Goal: Information Seeking & Learning: Check status

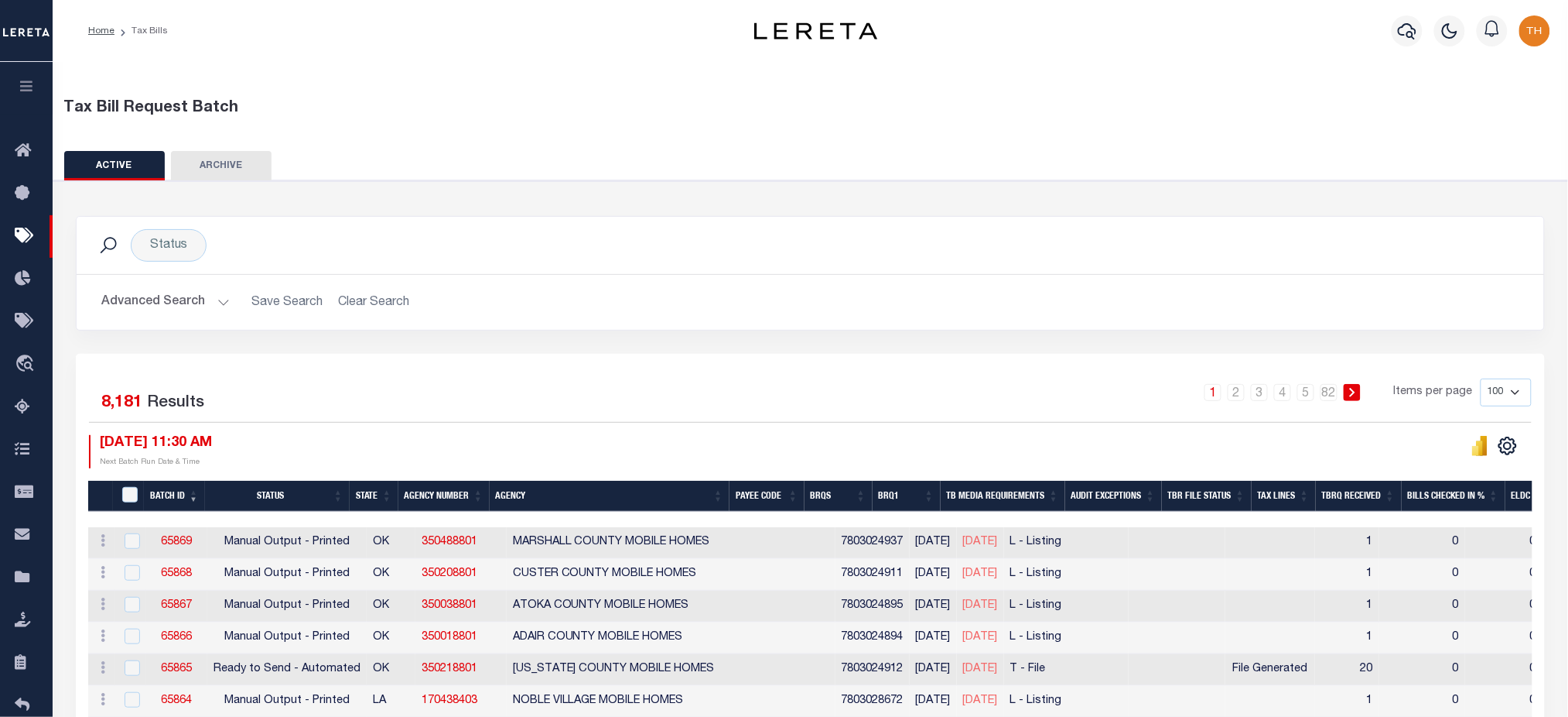
click at [1393, 41] on div at bounding box center [1407, 31] width 42 height 54
click at [1402, 35] on icon "button" at bounding box center [1407, 31] width 19 height 16
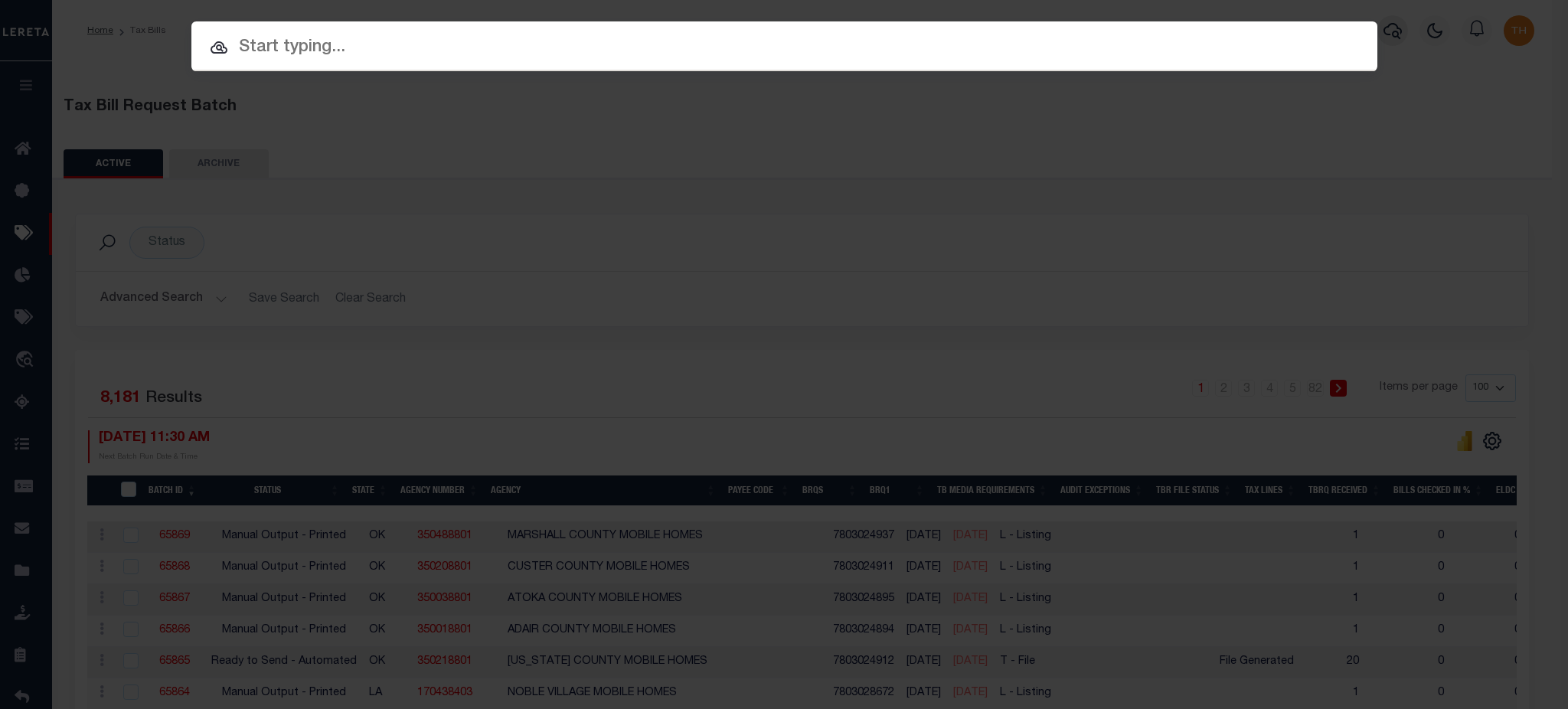
paste input "3094366"
type input "3094366"
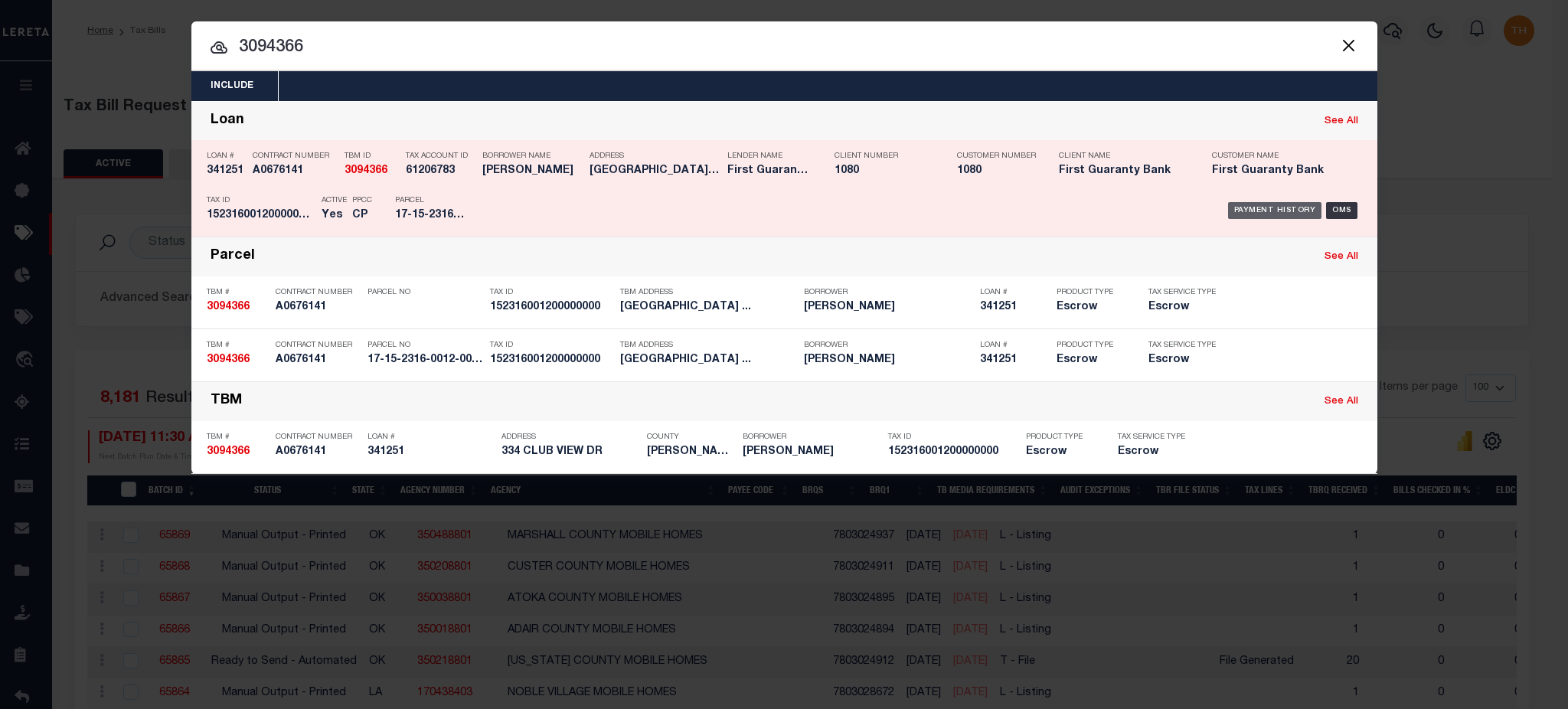
click at [1300, 202] on div "Payment History" at bounding box center [1275, 210] width 94 height 17
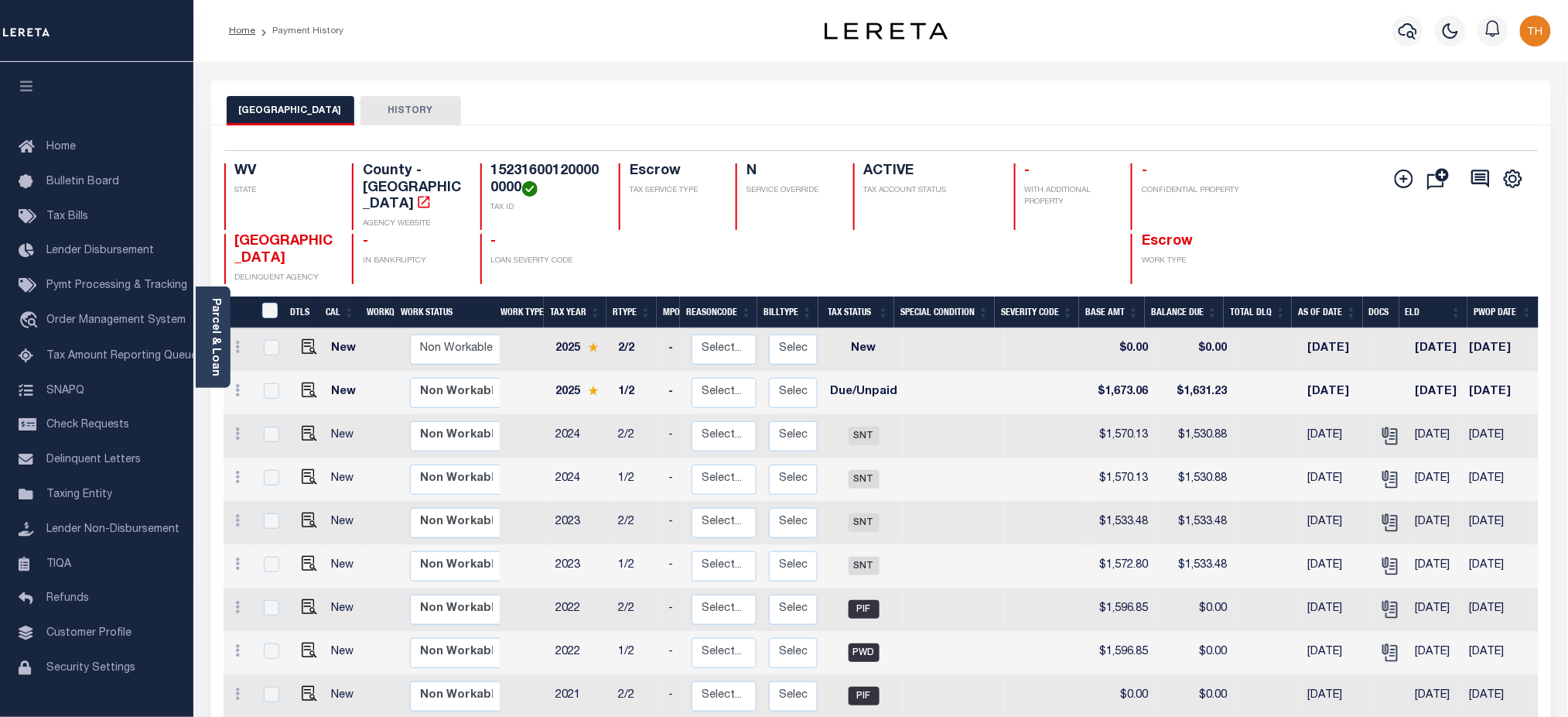
click at [427, 98] on button "HISTORY" at bounding box center [411, 110] width 100 height 29
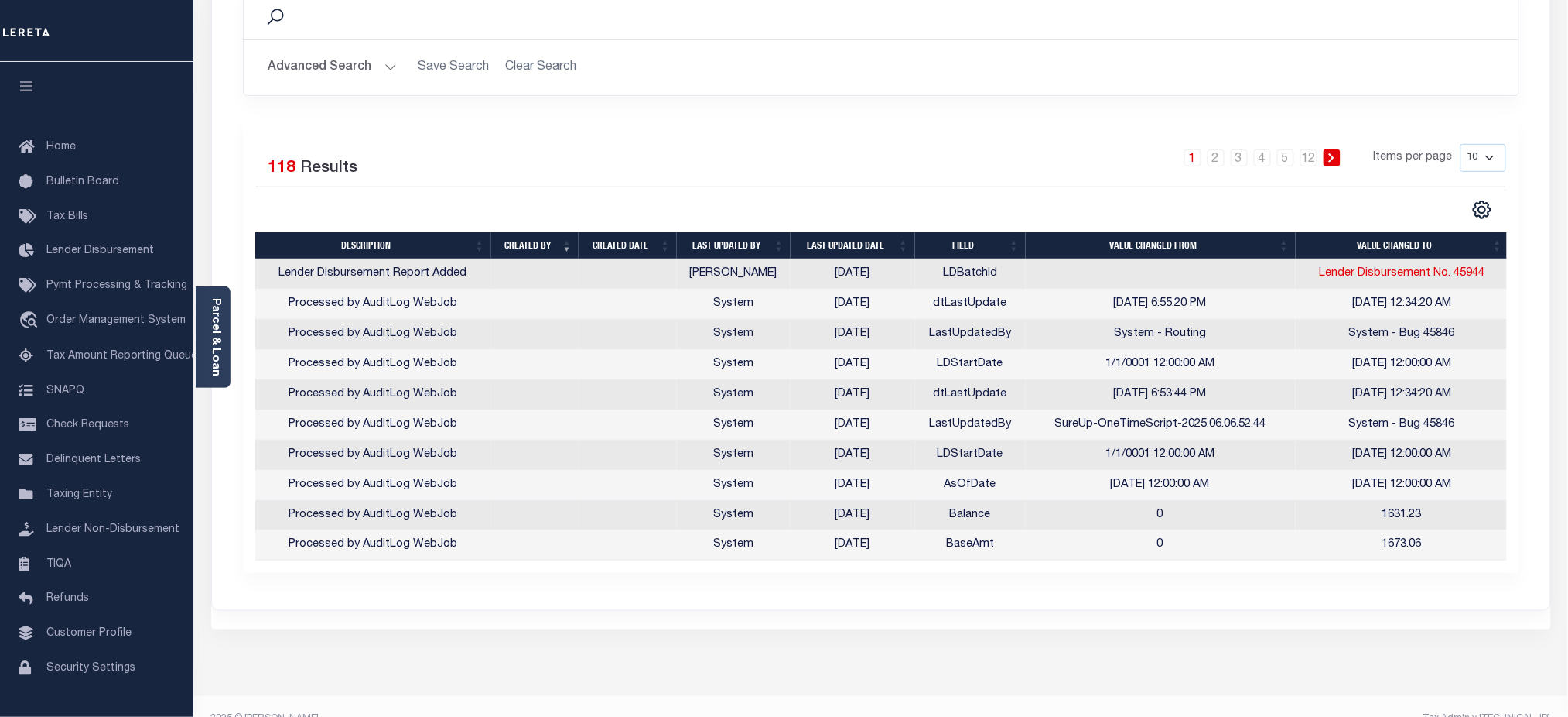
scroll to position [238, 0]
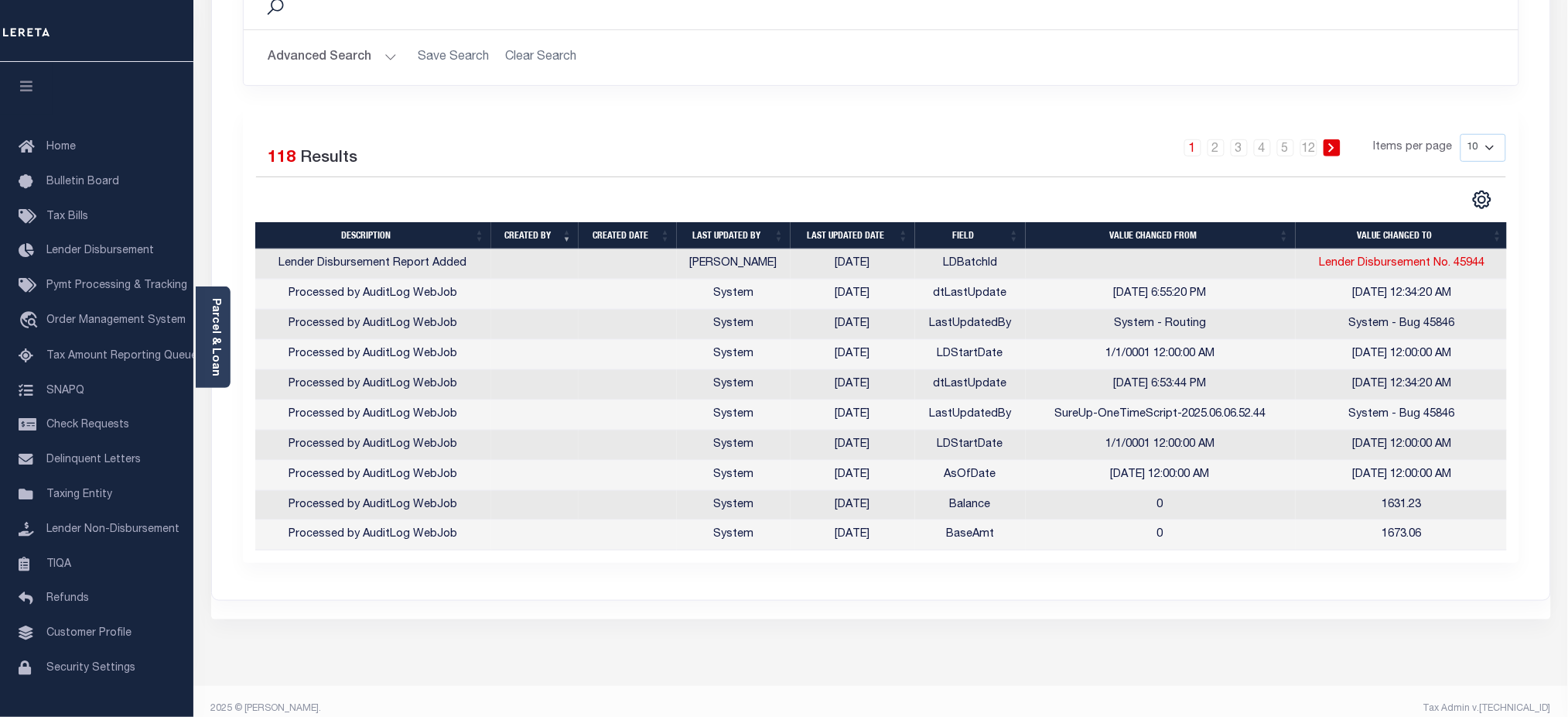
click at [1491, 148] on select "10 25 50 100" at bounding box center [1483, 148] width 45 height 28
select select "100"
click at [1461, 134] on select "10 25 50 100" at bounding box center [1483, 148] width 45 height 28
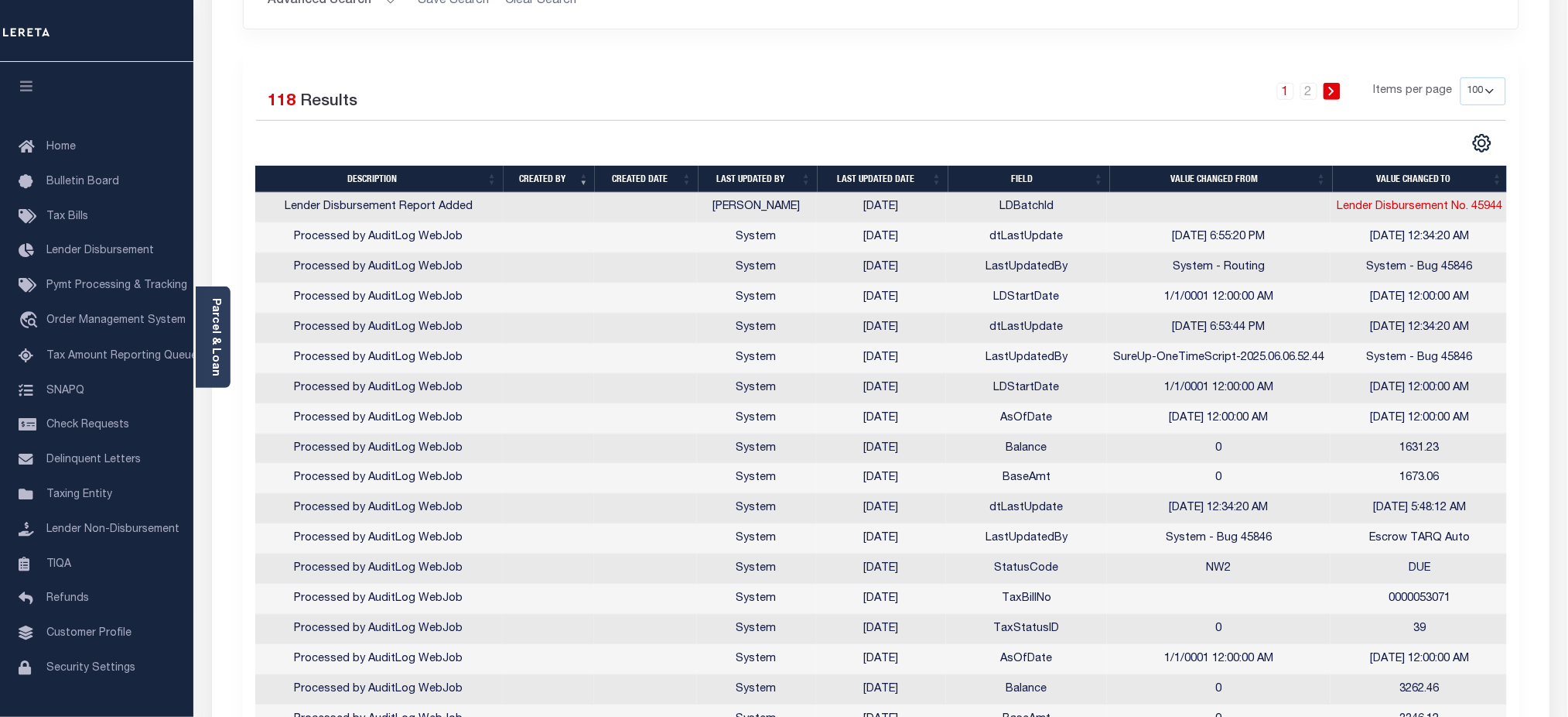
scroll to position [548, 0]
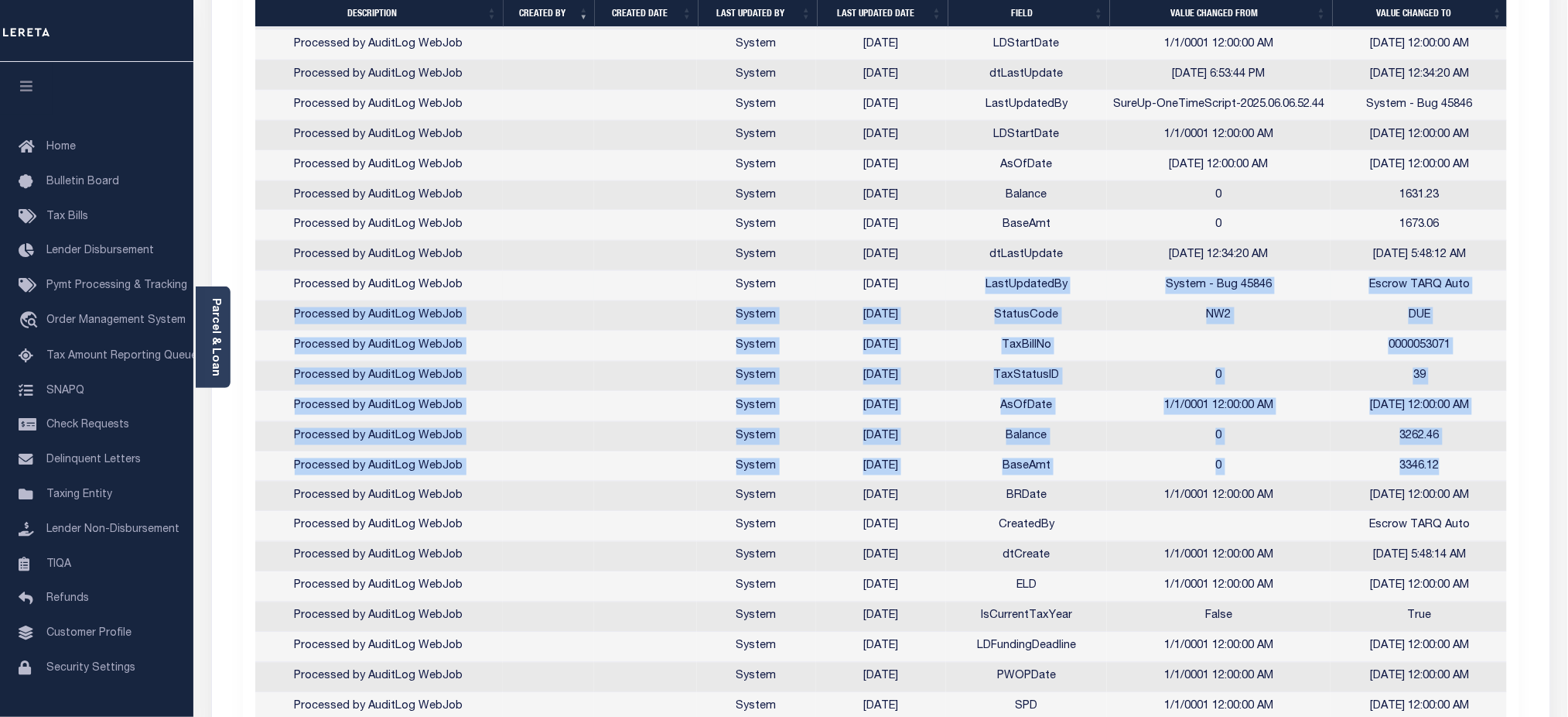
drag, startPoint x: 1455, startPoint y: 468, endPoint x: 988, endPoint y: 281, distance: 503.0
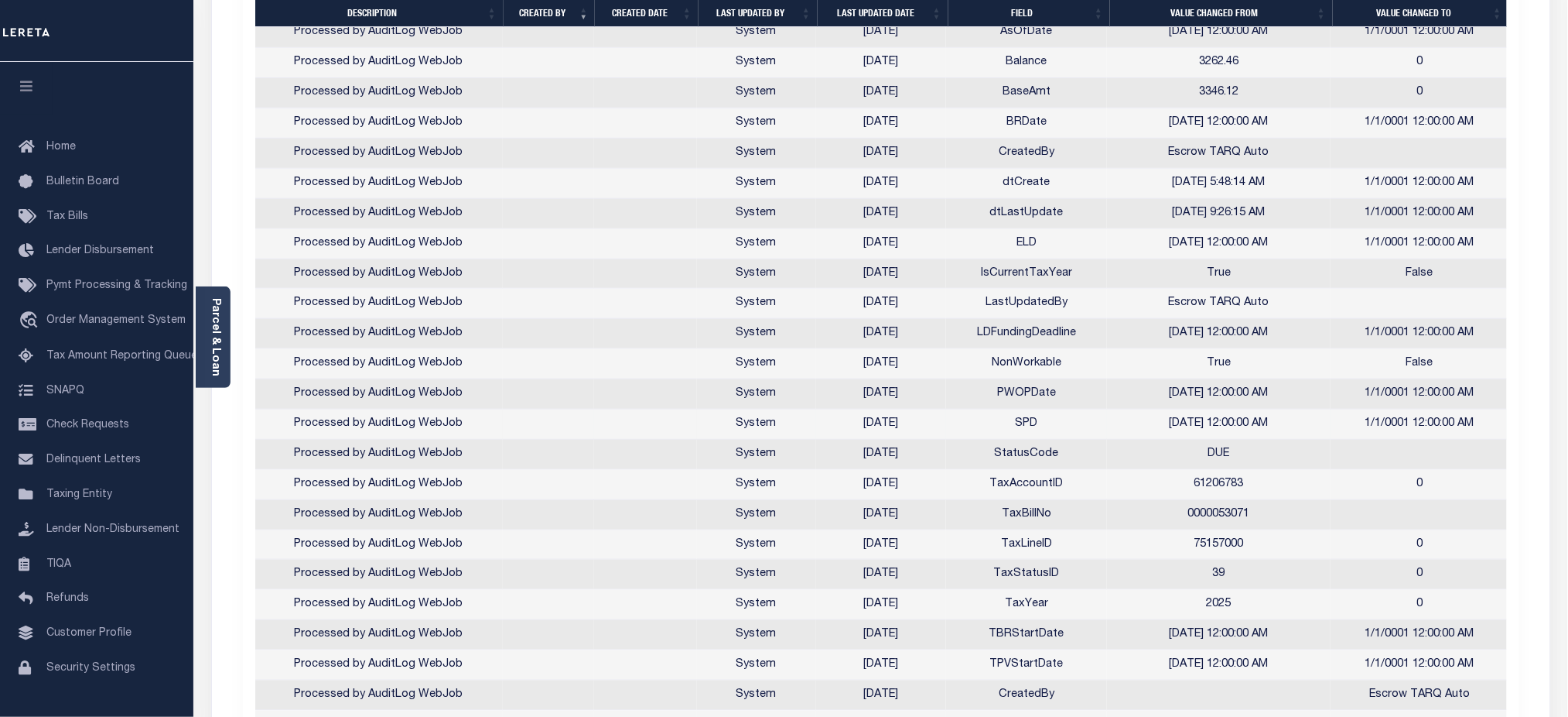
scroll to position [2508, 0]
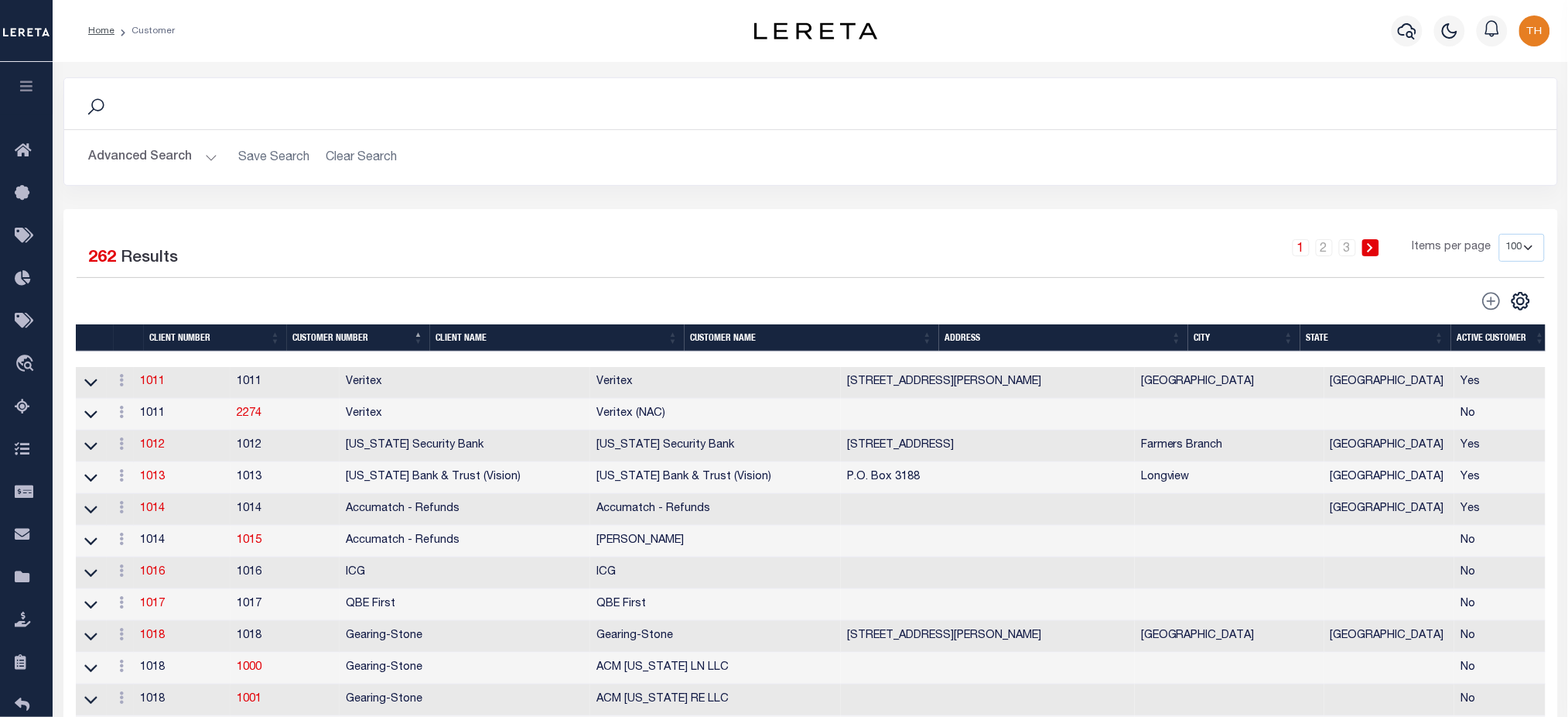
click at [39, 85] on button "button" at bounding box center [26, 88] width 53 height 53
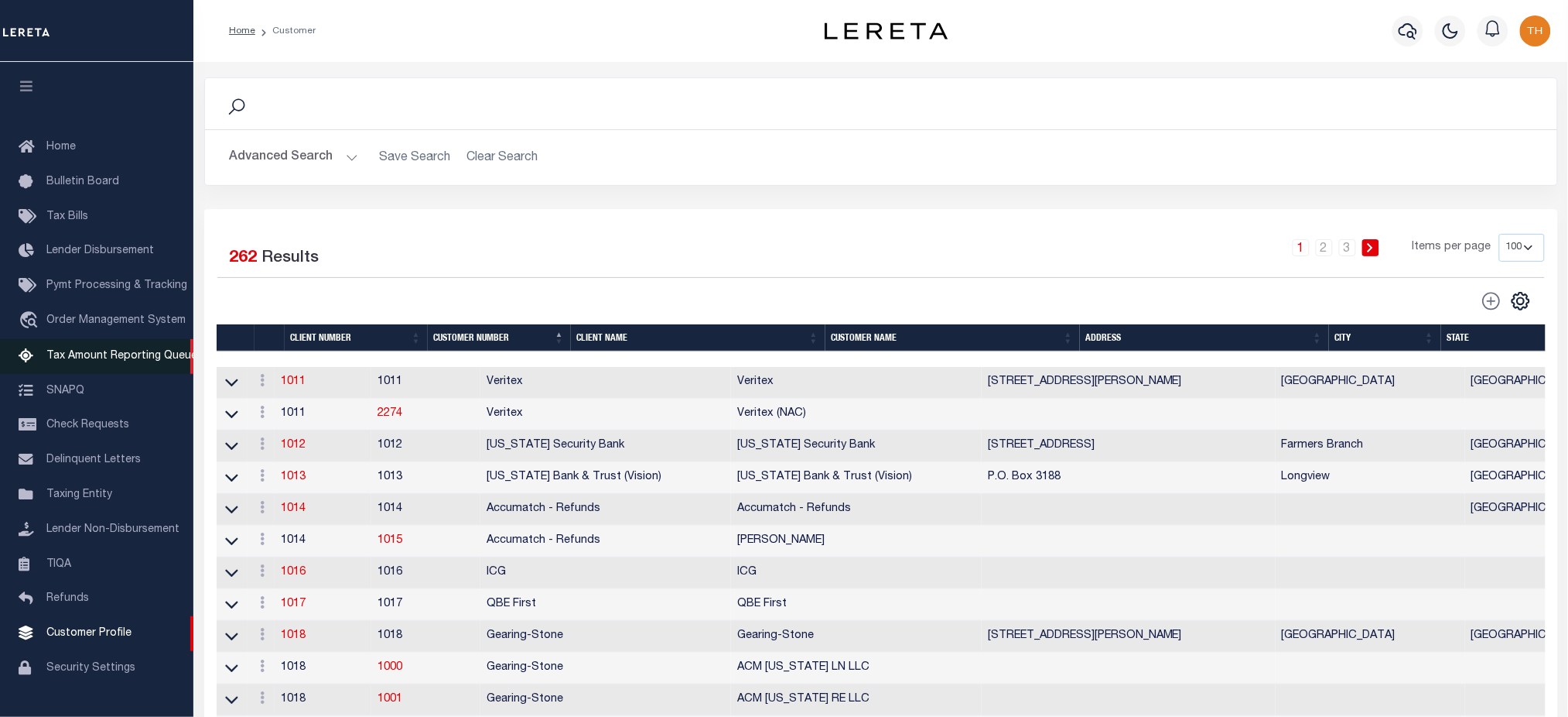
click at [90, 362] on span "Tax Amount Reporting Queue" at bounding box center [122, 356] width 151 height 11
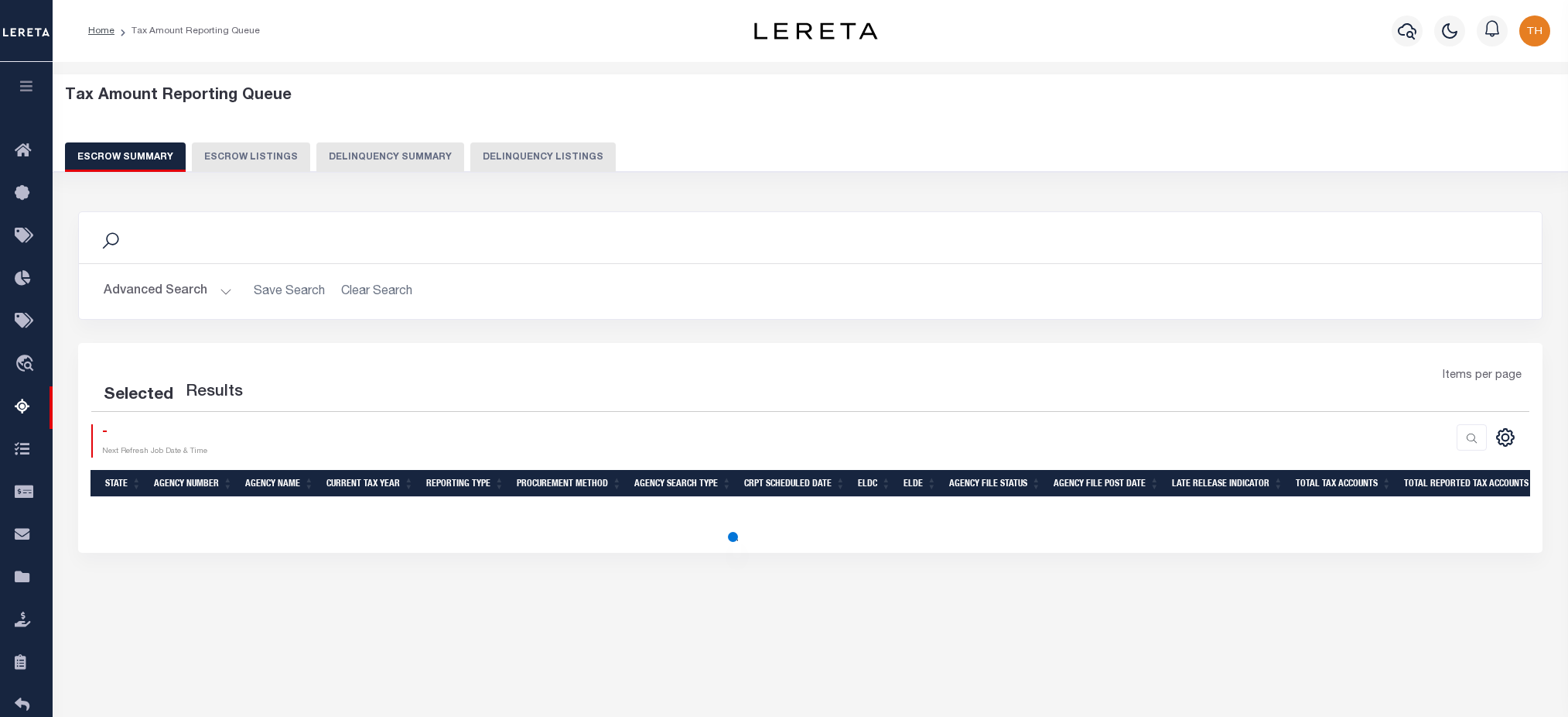
select select "100"
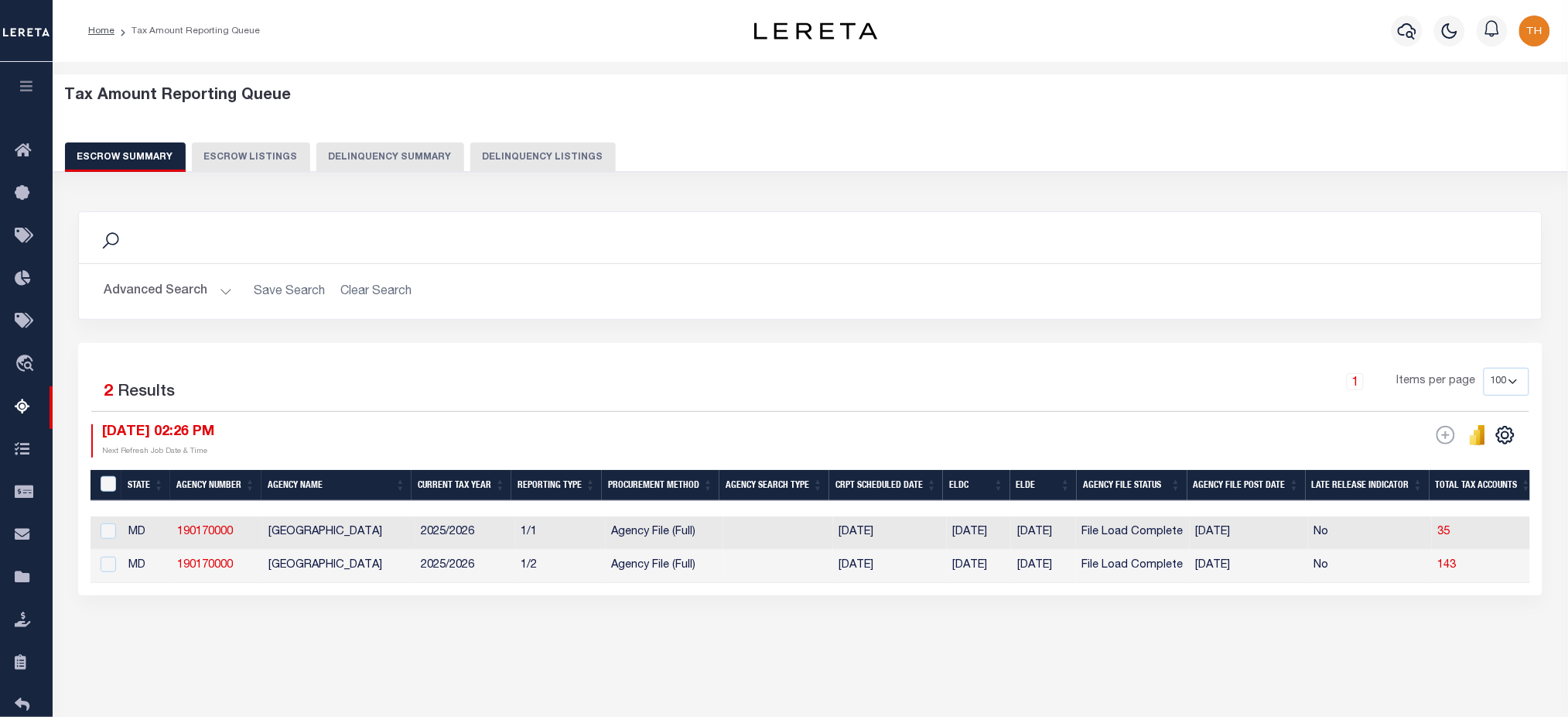
click at [416, 160] on button "Delinquency Summary" at bounding box center [390, 157] width 147 height 29
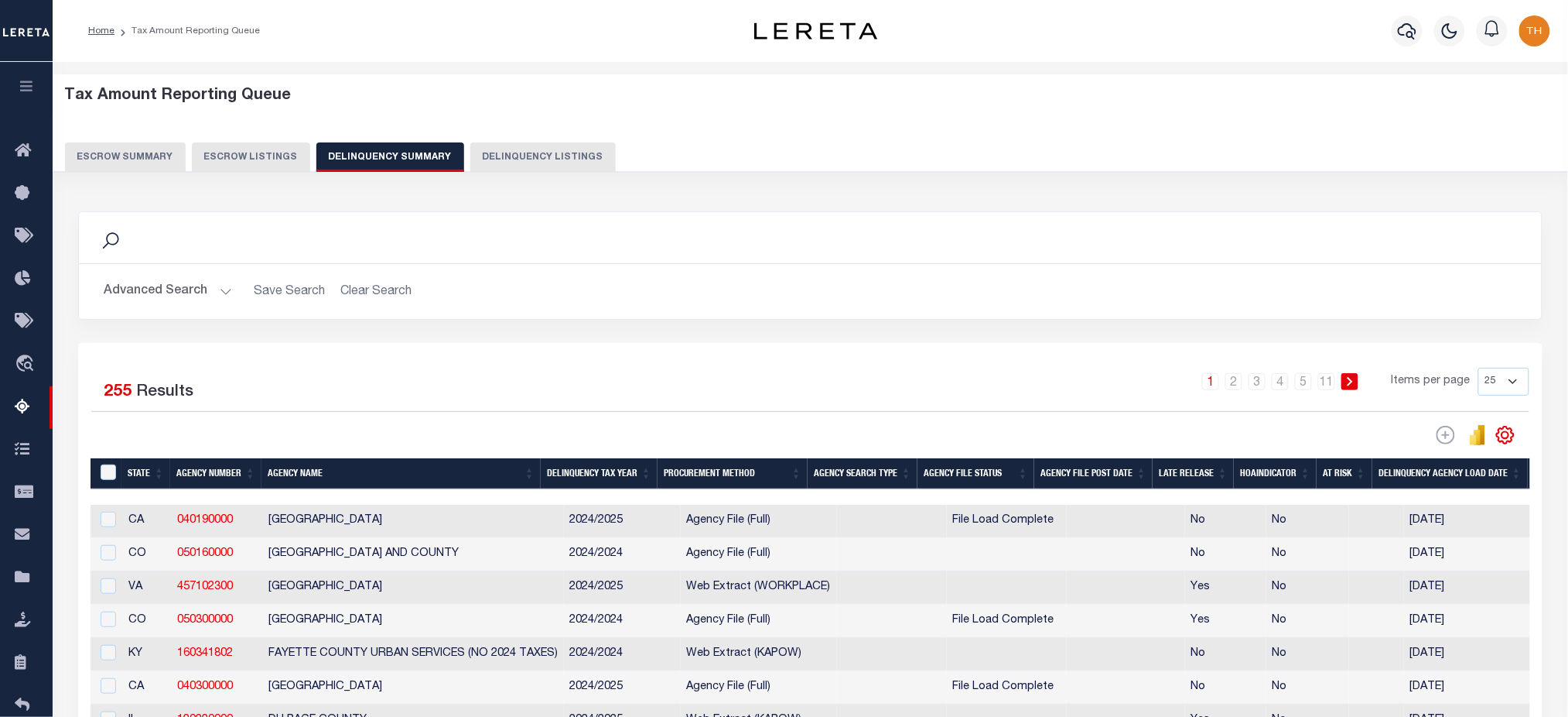
click at [34, 88] on button "button" at bounding box center [26, 88] width 53 height 53
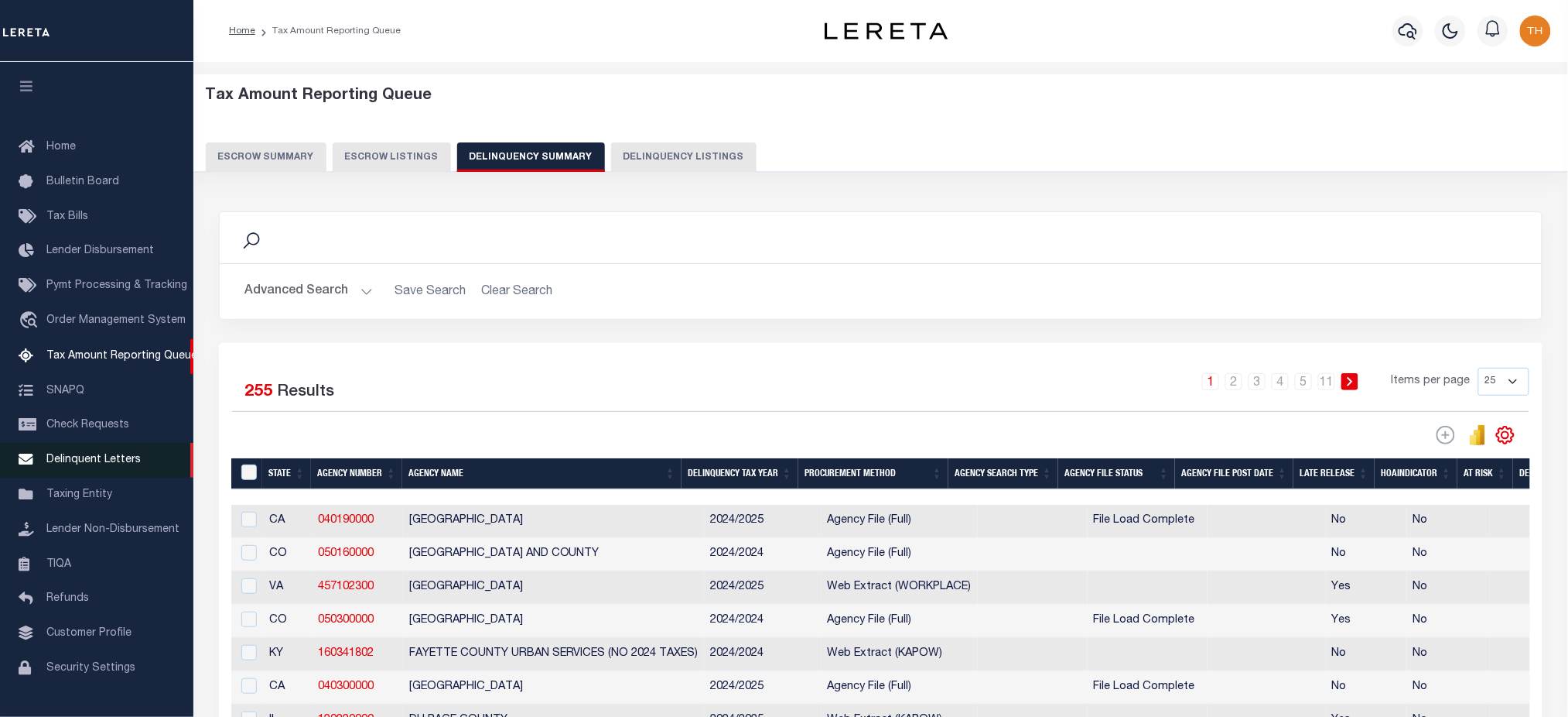
click at [111, 464] on span "Delinquent Letters" at bounding box center [93, 460] width 94 height 11
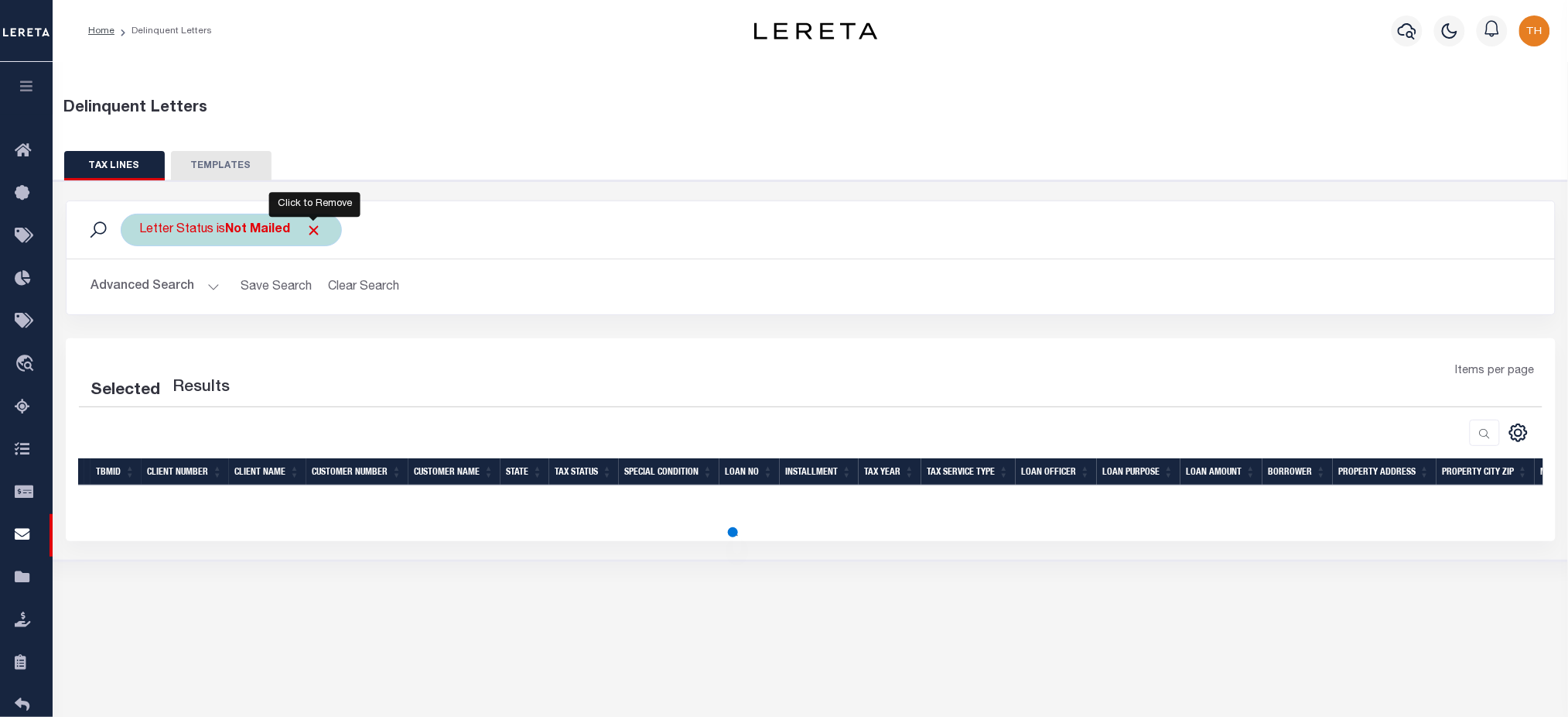
click at [310, 226] on span "Click to Remove" at bounding box center [314, 230] width 16 height 16
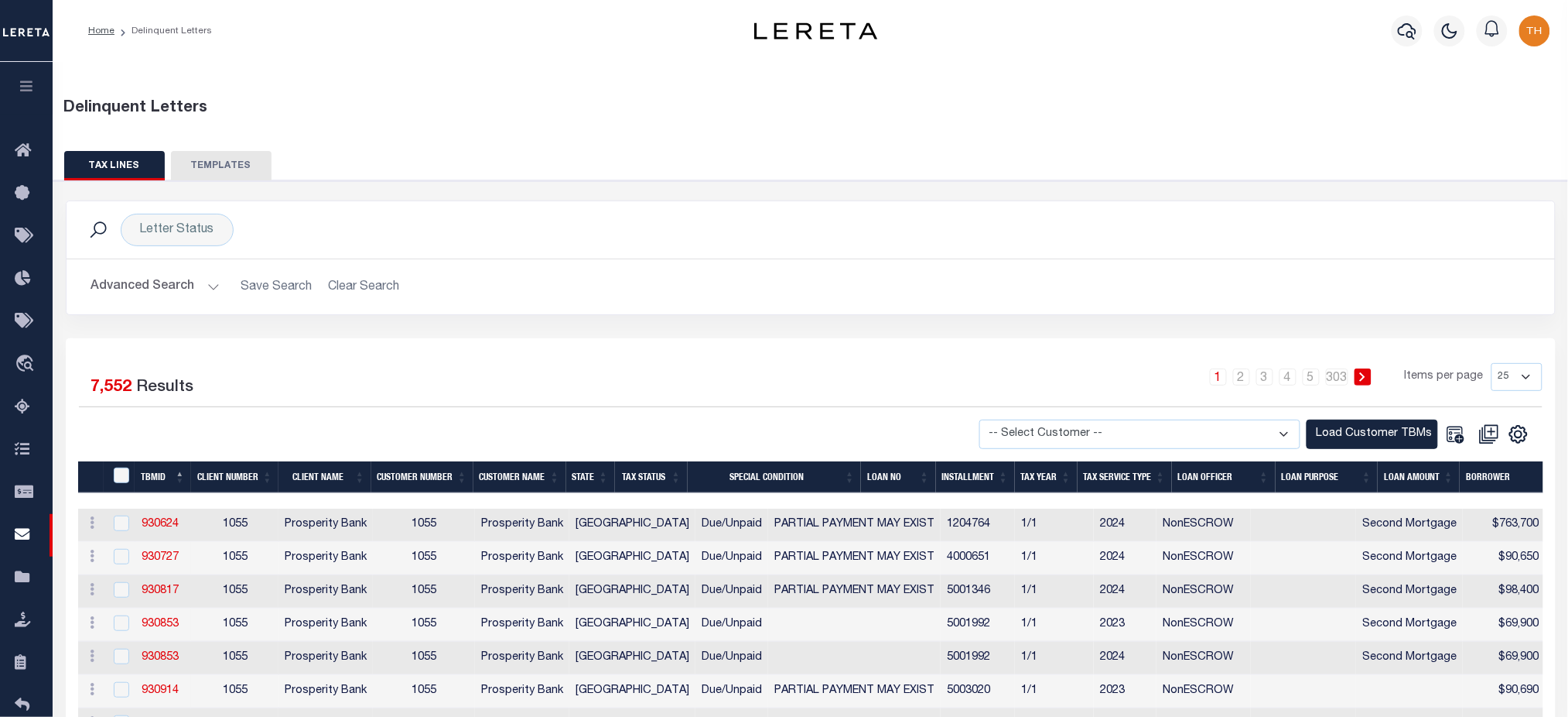
click at [16, 76] on button "button" at bounding box center [26, 88] width 53 height 53
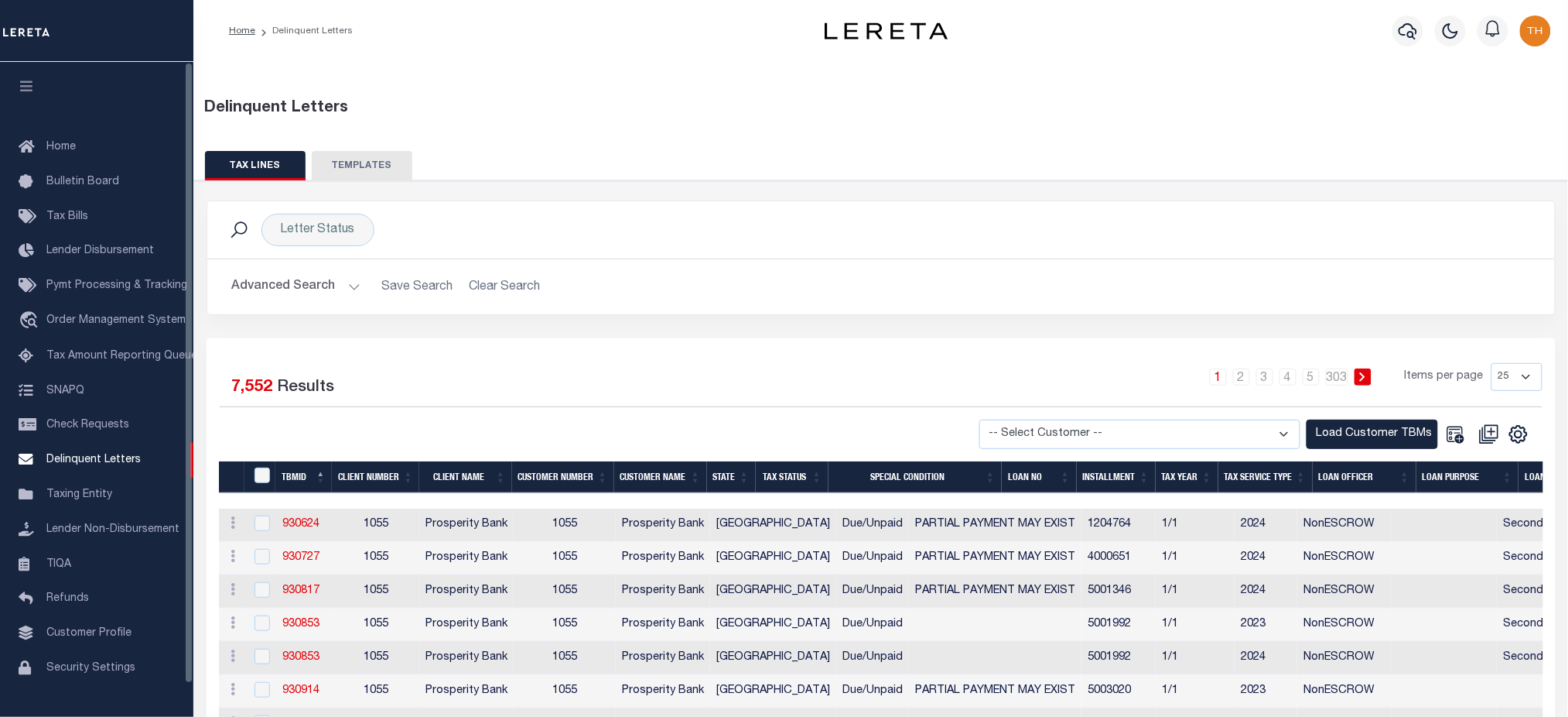
click at [29, 96] on button "button" at bounding box center [26, 88] width 53 height 53
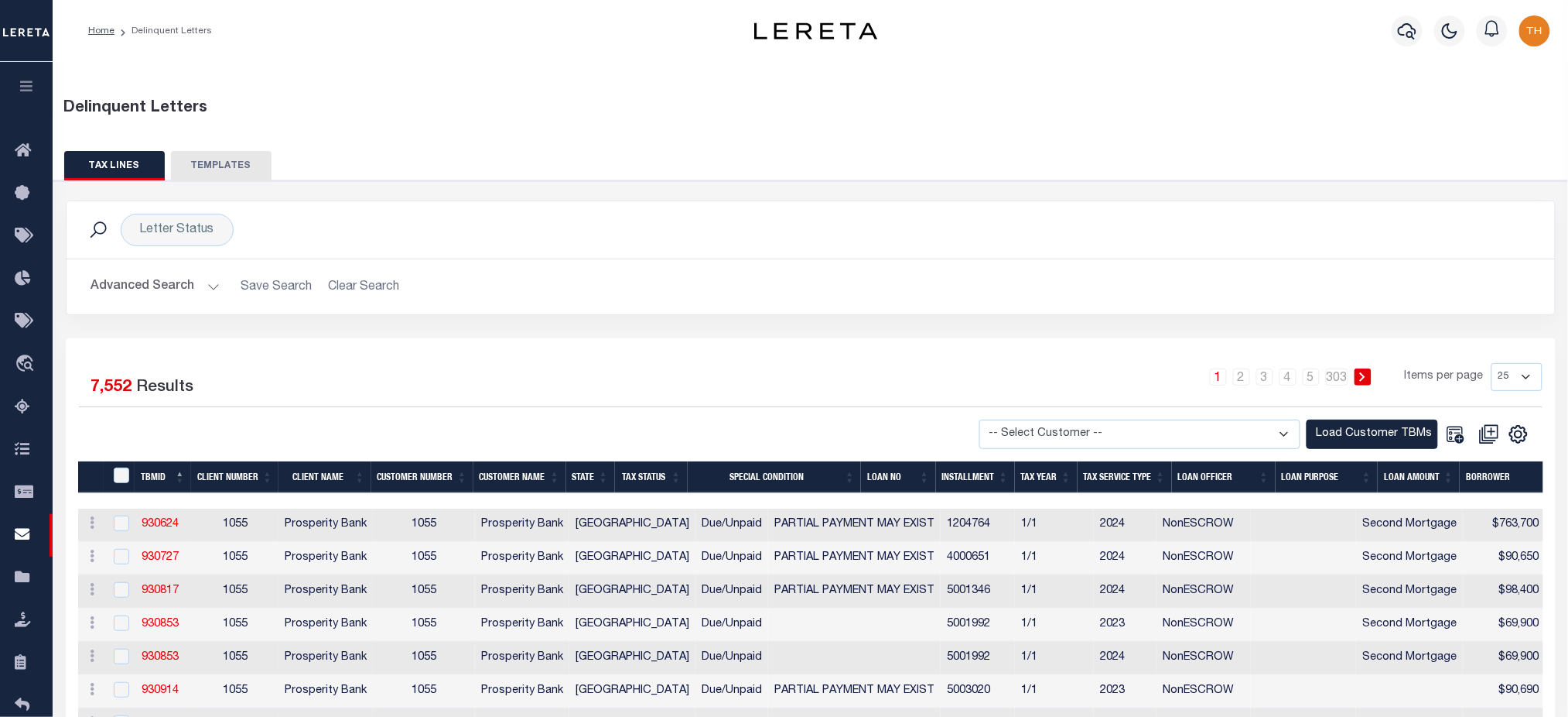
click at [1067, 425] on div "-- Select Customer -- Accumatch - Refunds All In Credit Union Amarillo National…" at bounding box center [1176, 435] width 731 height 30
click at [658, 389] on div "1 2 3 4 5 … 303 Items per page 25 50 100 500 1000" at bounding box center [996, 383] width 1092 height 40
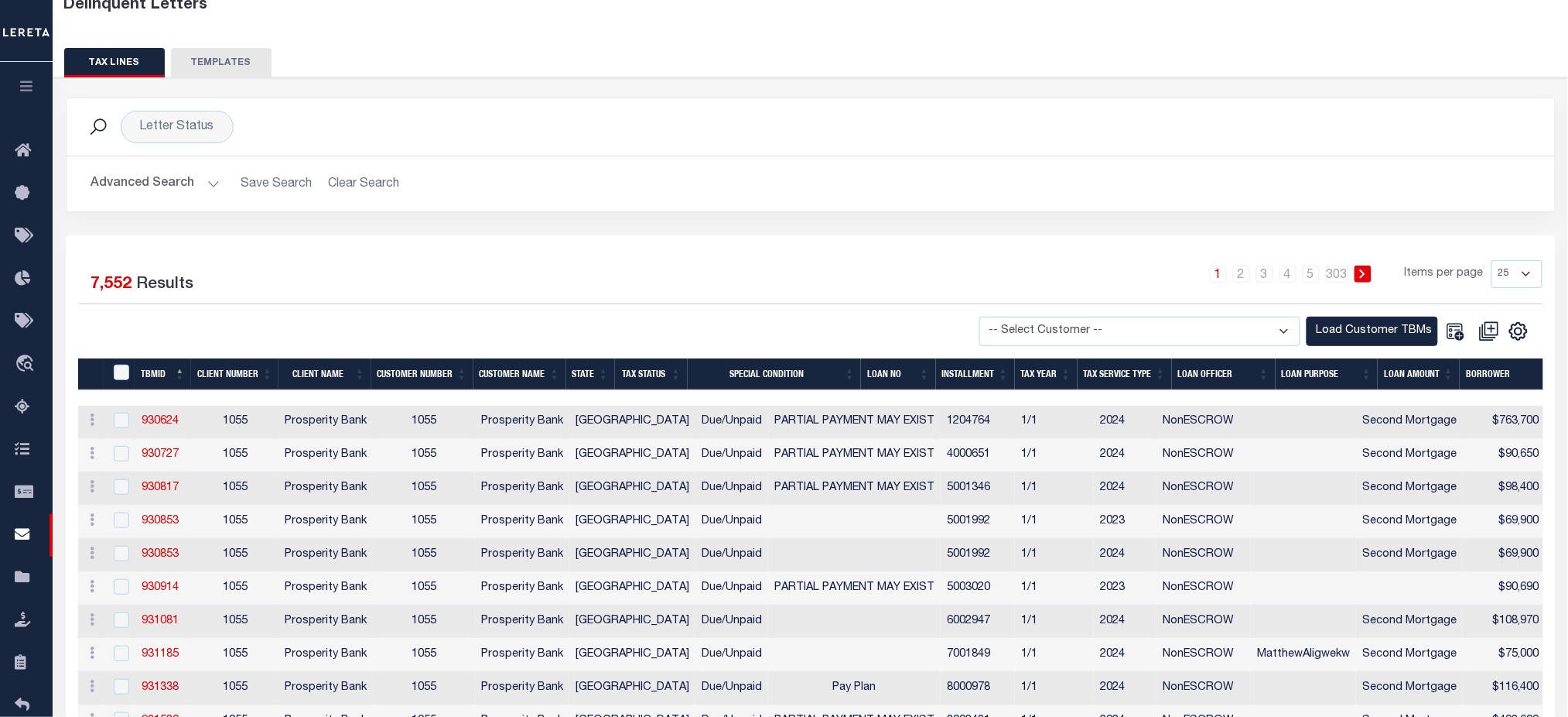
scroll to position [206, 0]
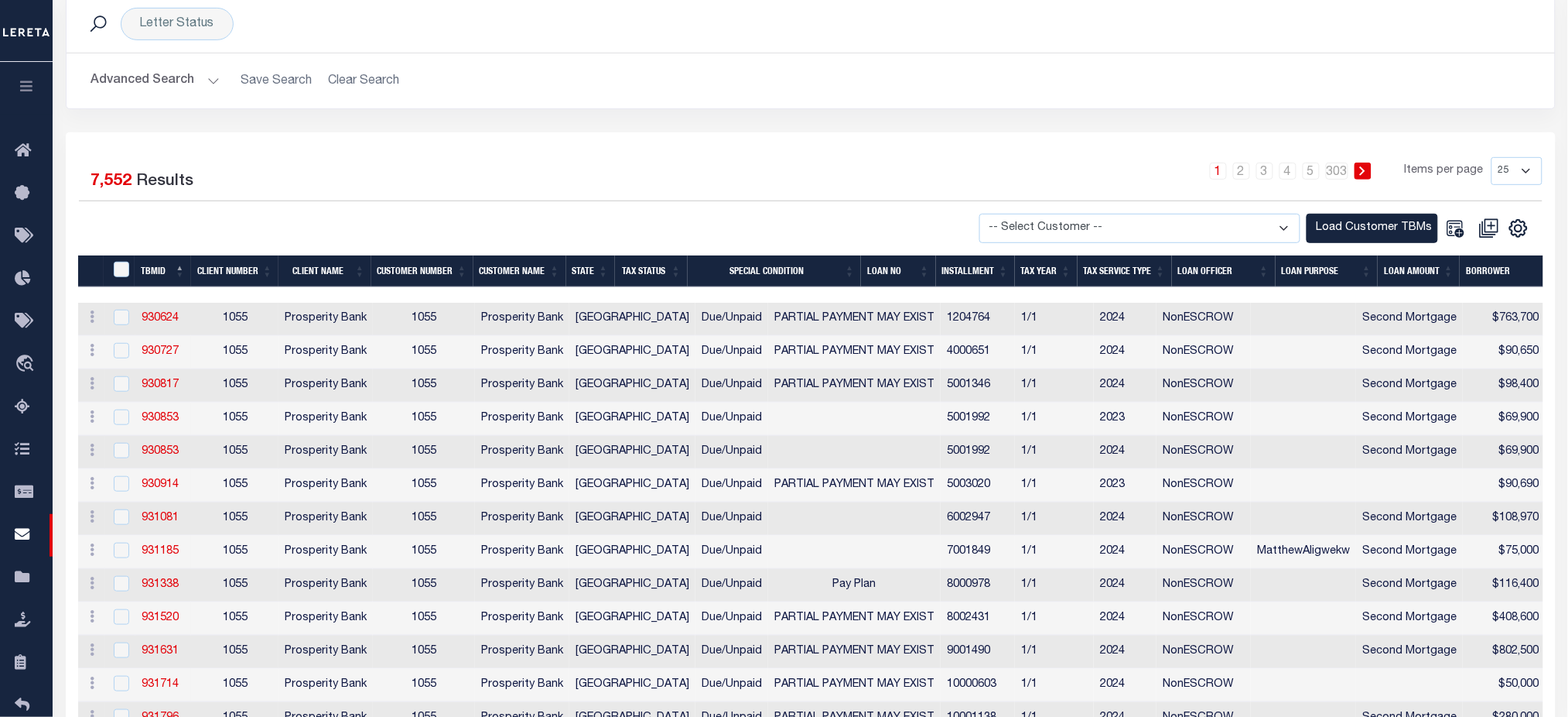
click at [1239, 223] on select "-- Select Customer -- Accumatch - Refunds All In Credit Union Amarillo National…" at bounding box center [1139, 228] width 321 height 30
click at [797, 214] on div at bounding box center [445, 228] width 731 height 30
drag, startPoint x: 1292, startPoint y: 243, endPoint x: 1272, endPoint y: 243, distance: 20.0
click at [1292, 243] on div "Selected 7,552 Results 1 2 3 4 5 … 303 Items per page 25 50 100 500 1000 b1Bank…" at bounding box center [811, 640] width 1490 height 1015
click at [1272, 243] on div "Selected 7,552 Results 1 2 3 4 5 … 303 Items per page 25 50 100 500 1000 b1Bank…" at bounding box center [811, 640] width 1490 height 1015
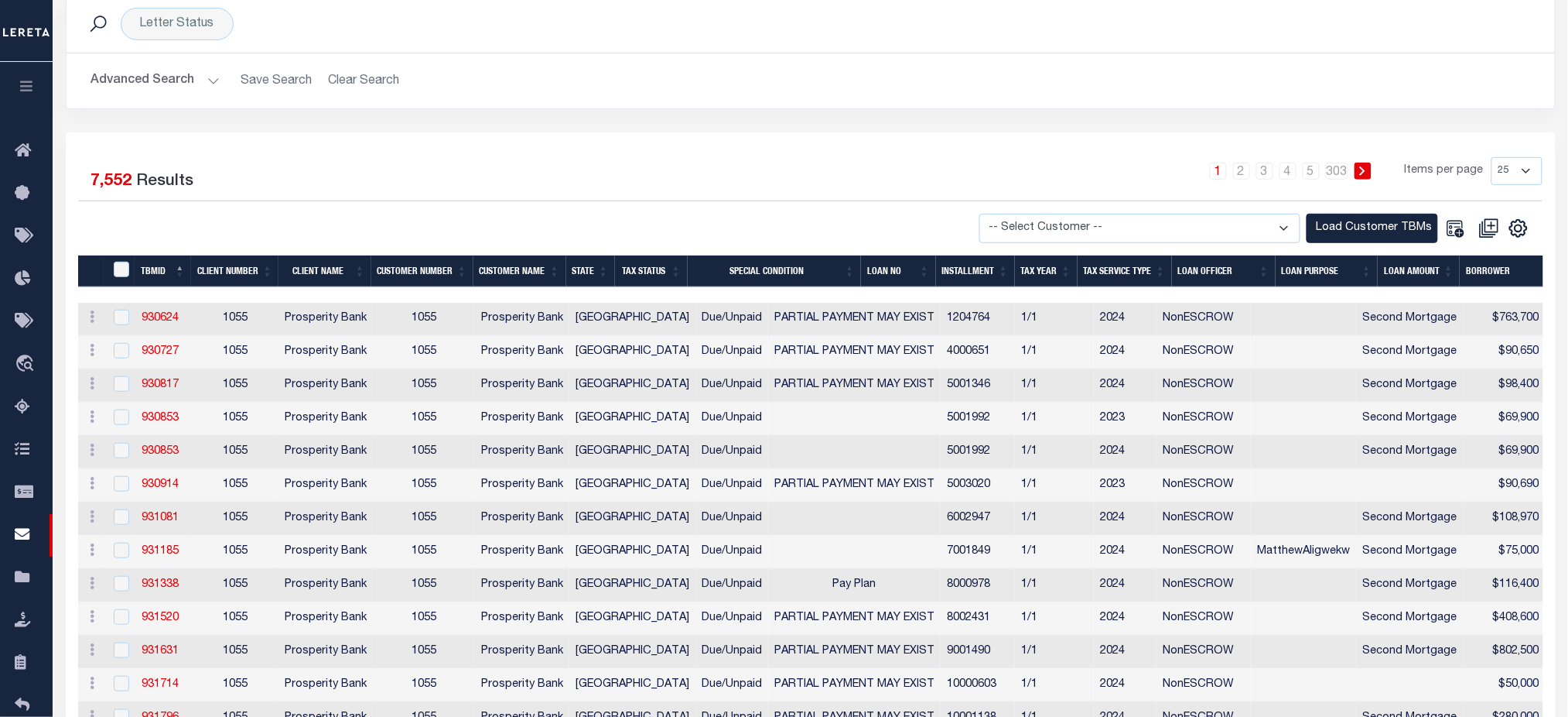
drag, startPoint x: 1235, startPoint y: 216, endPoint x: 1200, endPoint y: 227, distance: 36.7
click at [1234, 216] on select "-- Select Customer -- Accumatch - Refunds All In Credit Union Amarillo National…" at bounding box center [1139, 228] width 321 height 30
click at [901, 180] on div "1 2 3 4 5 … 303 Items per page 25 50 100 500 1000" at bounding box center [996, 177] width 1092 height 40
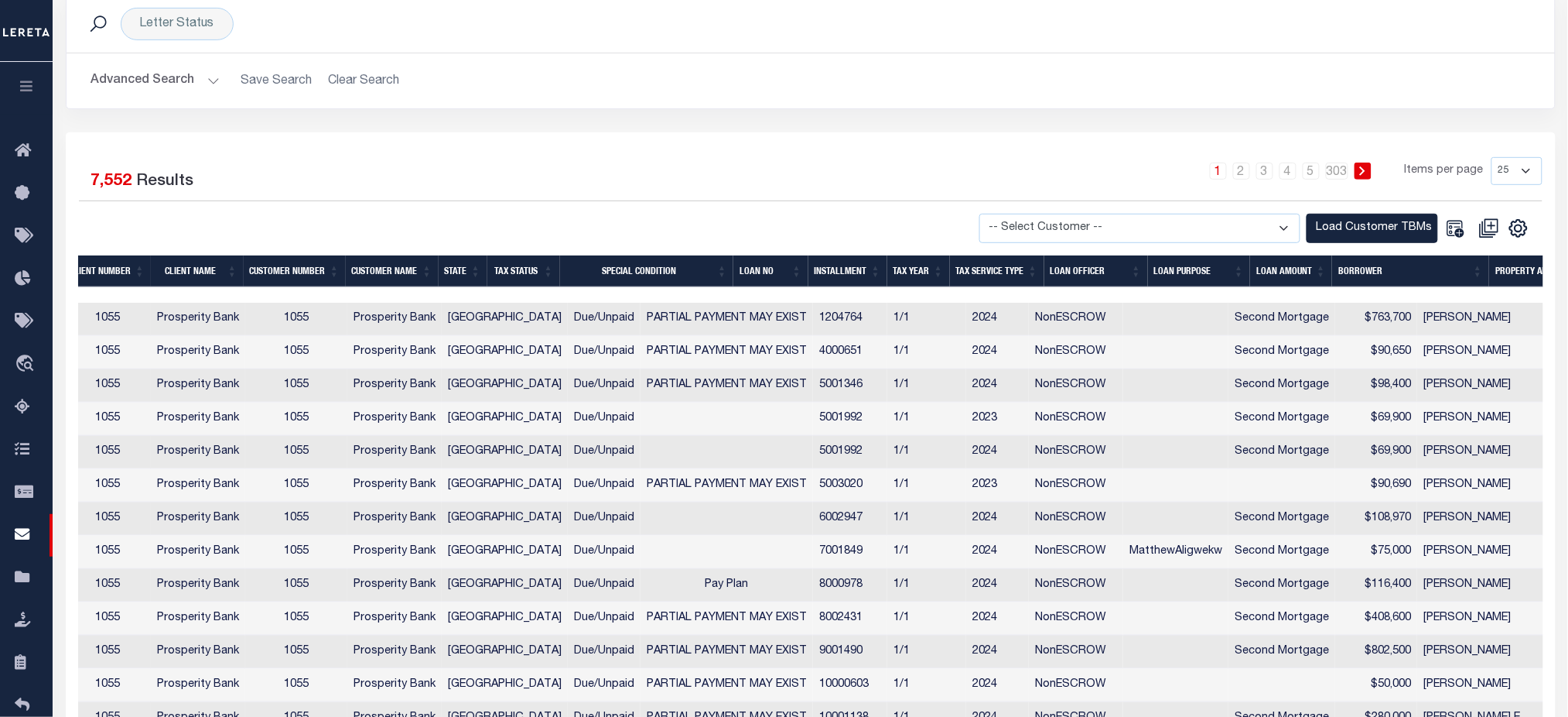
scroll to position [0, 108]
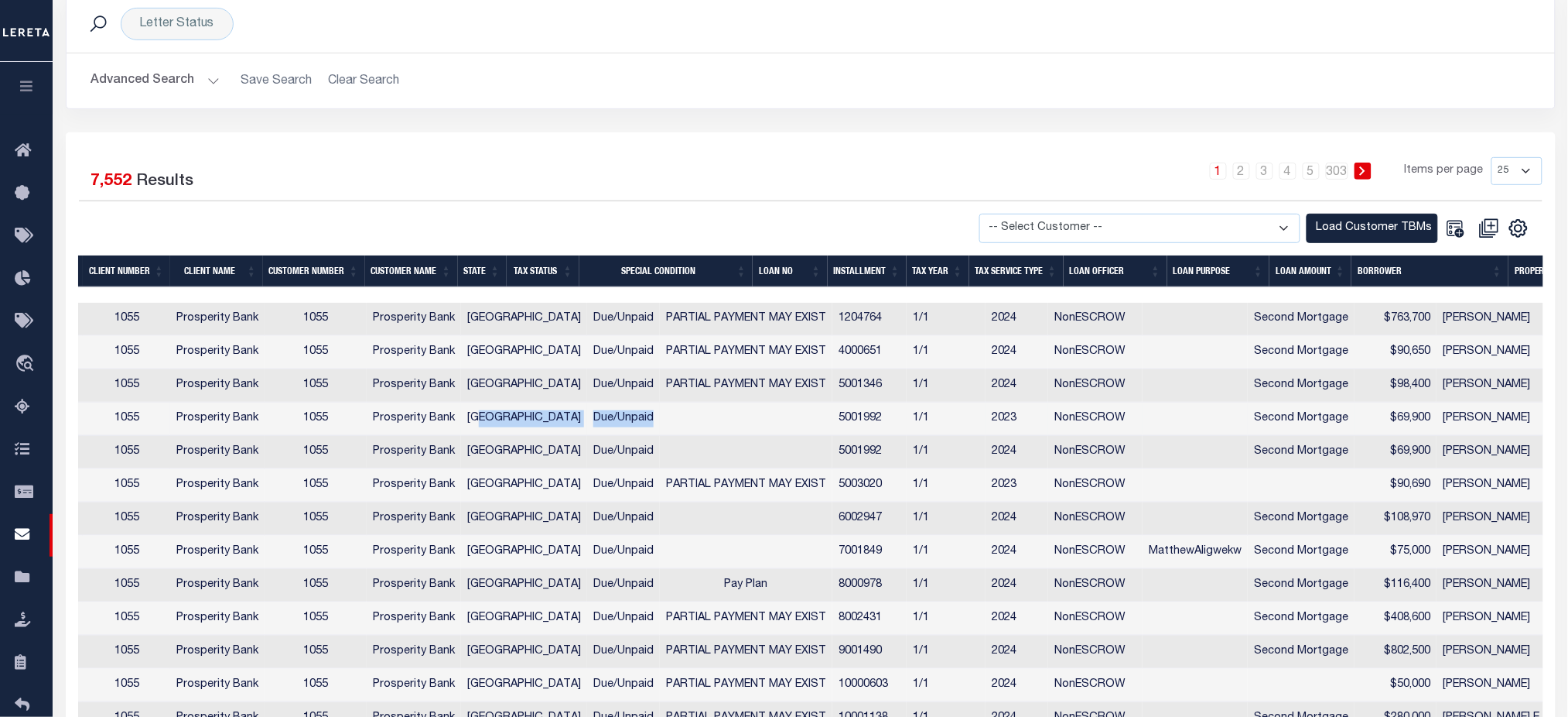
drag, startPoint x: 503, startPoint y: 419, endPoint x: 583, endPoint y: 426, distance: 80.3
click at [583, 426] on tr "History Delete 930853 1055 Prosperity Bank 1055 Prosperity Bank TX Due/Unpaid 5…" at bounding box center [1509, 419] width 3078 height 33
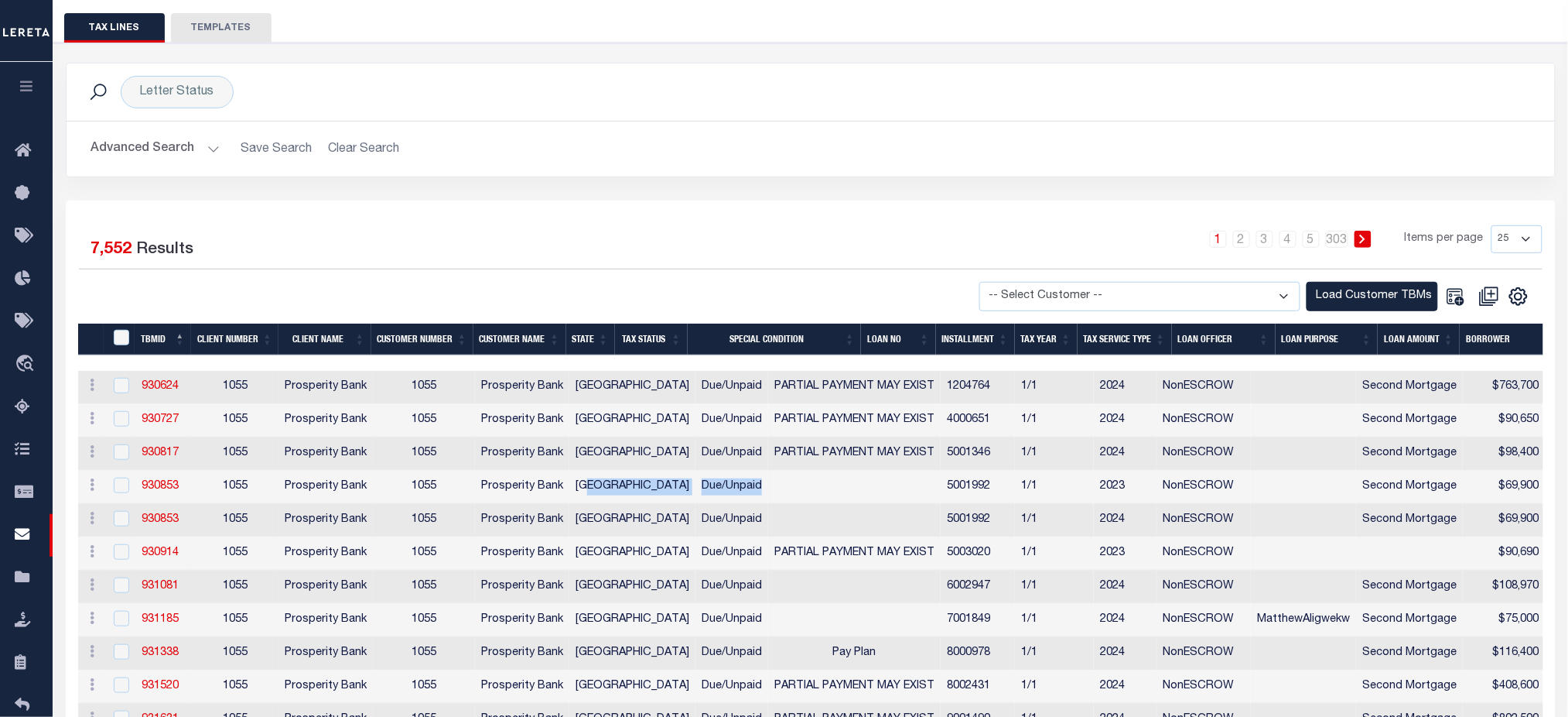
scroll to position [103, 0]
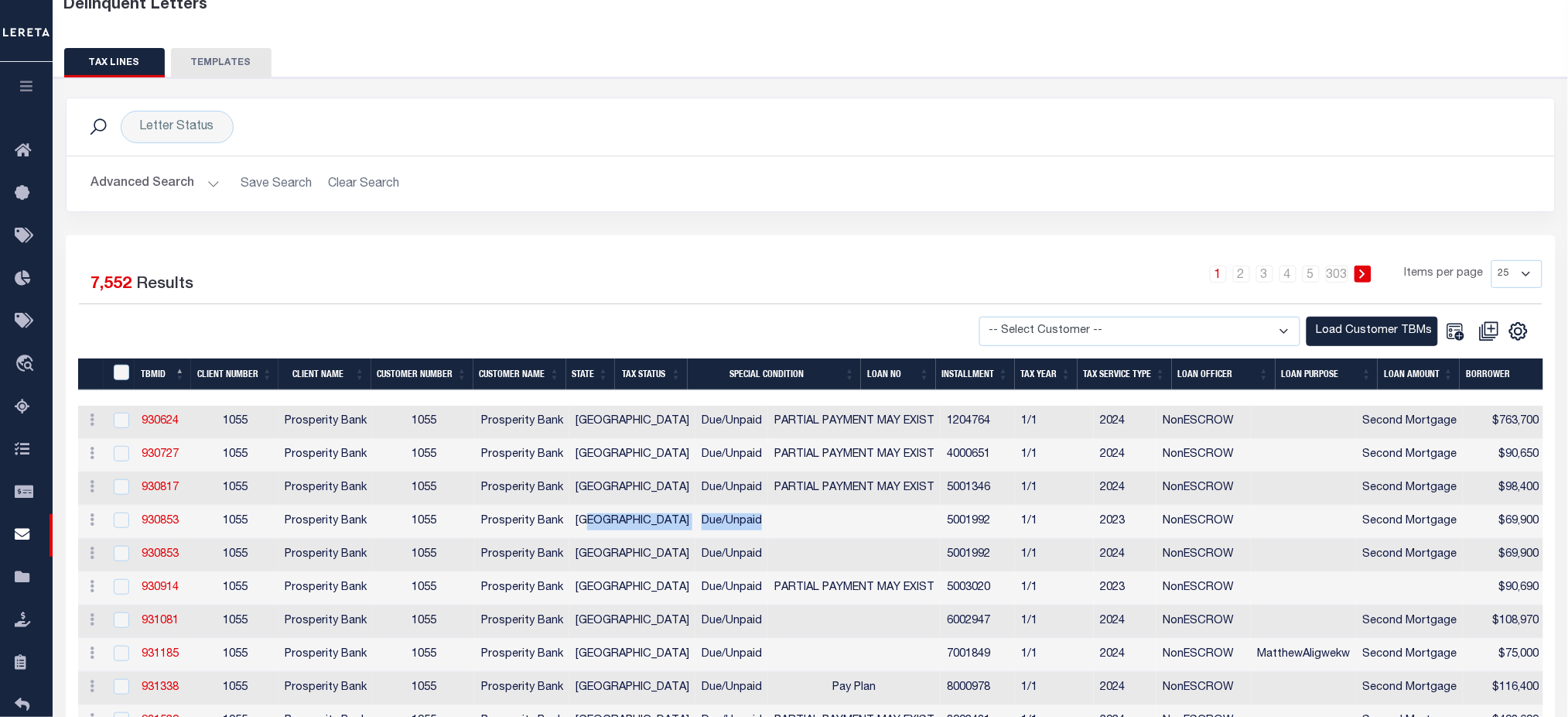
click at [186, 169] on button "Advanced Search" at bounding box center [155, 184] width 129 height 30
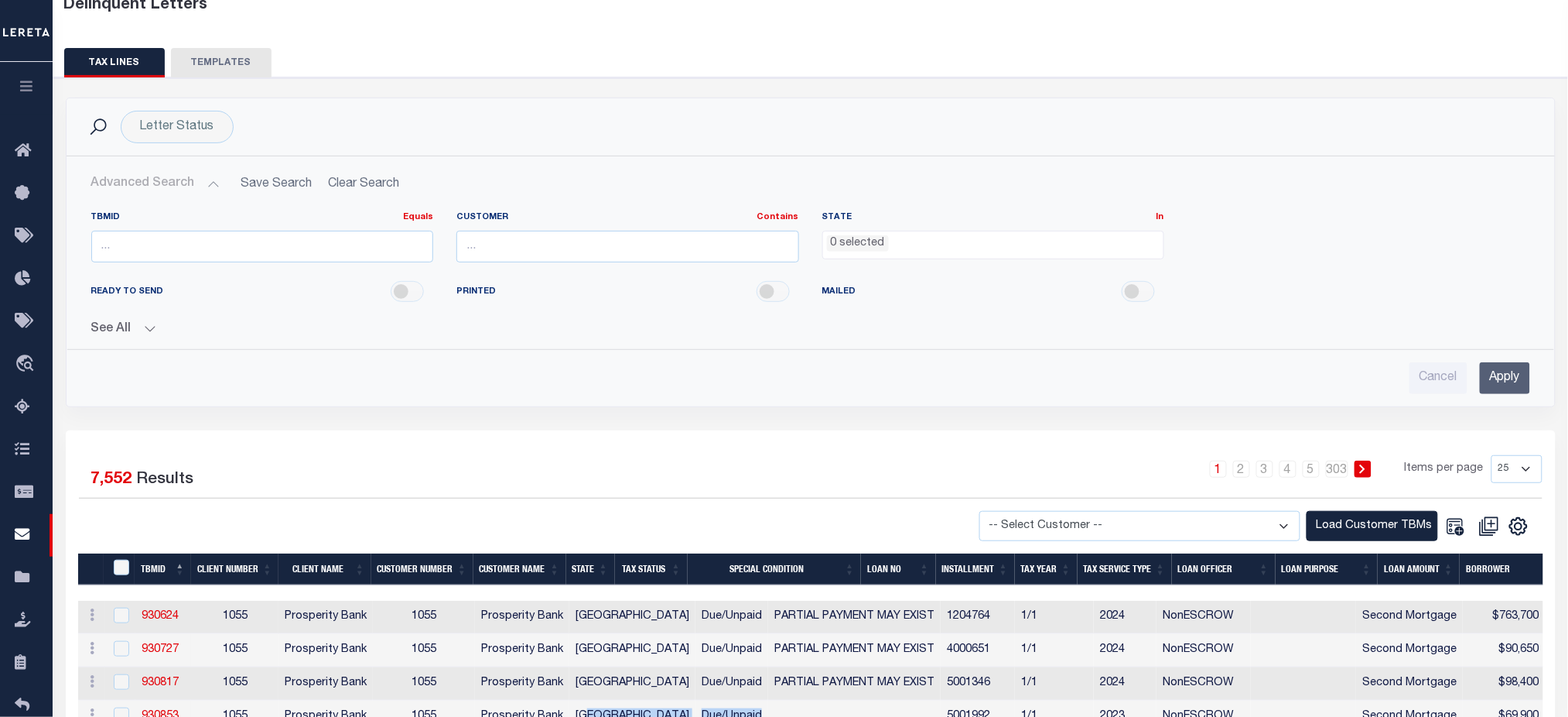
click at [125, 322] on button "See All" at bounding box center [810, 329] width 1439 height 15
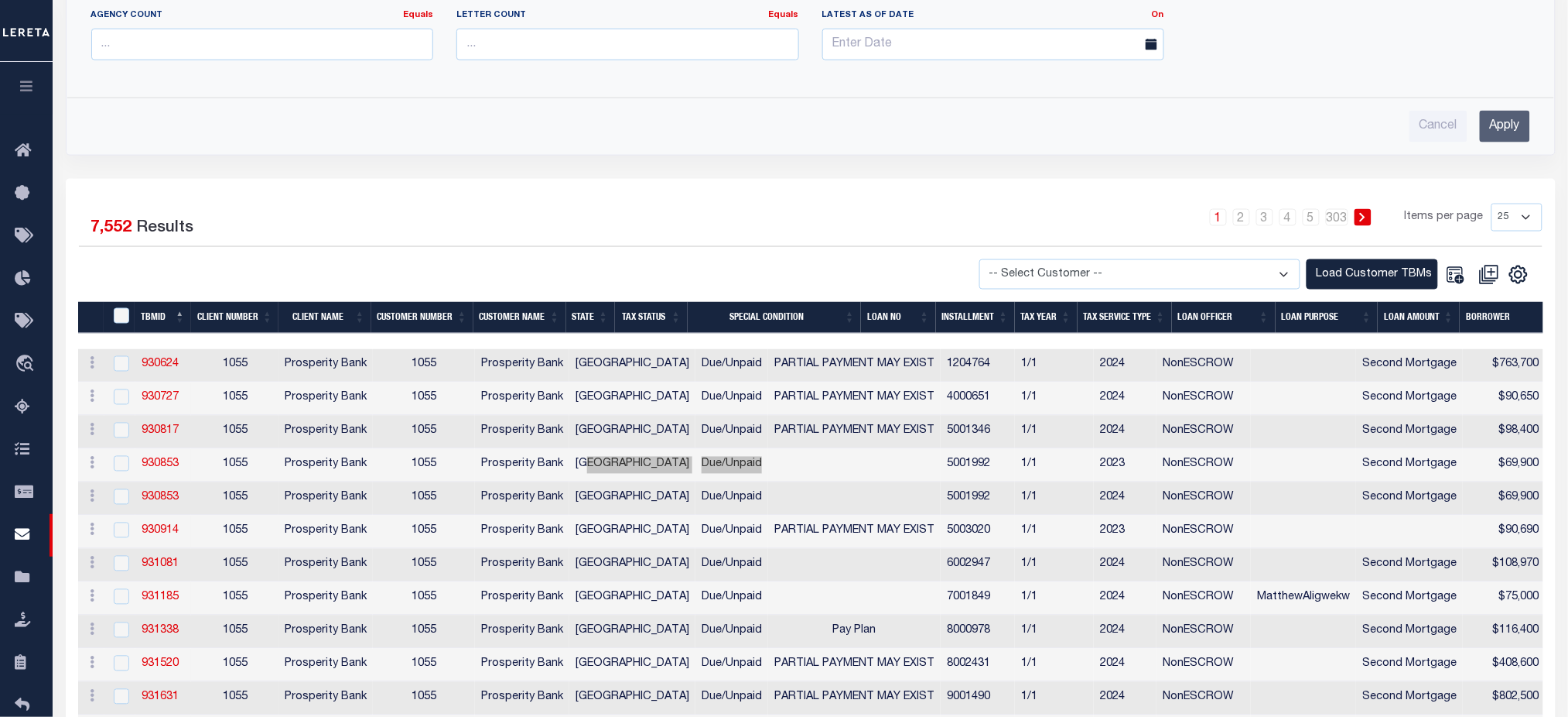
scroll to position [722, 0]
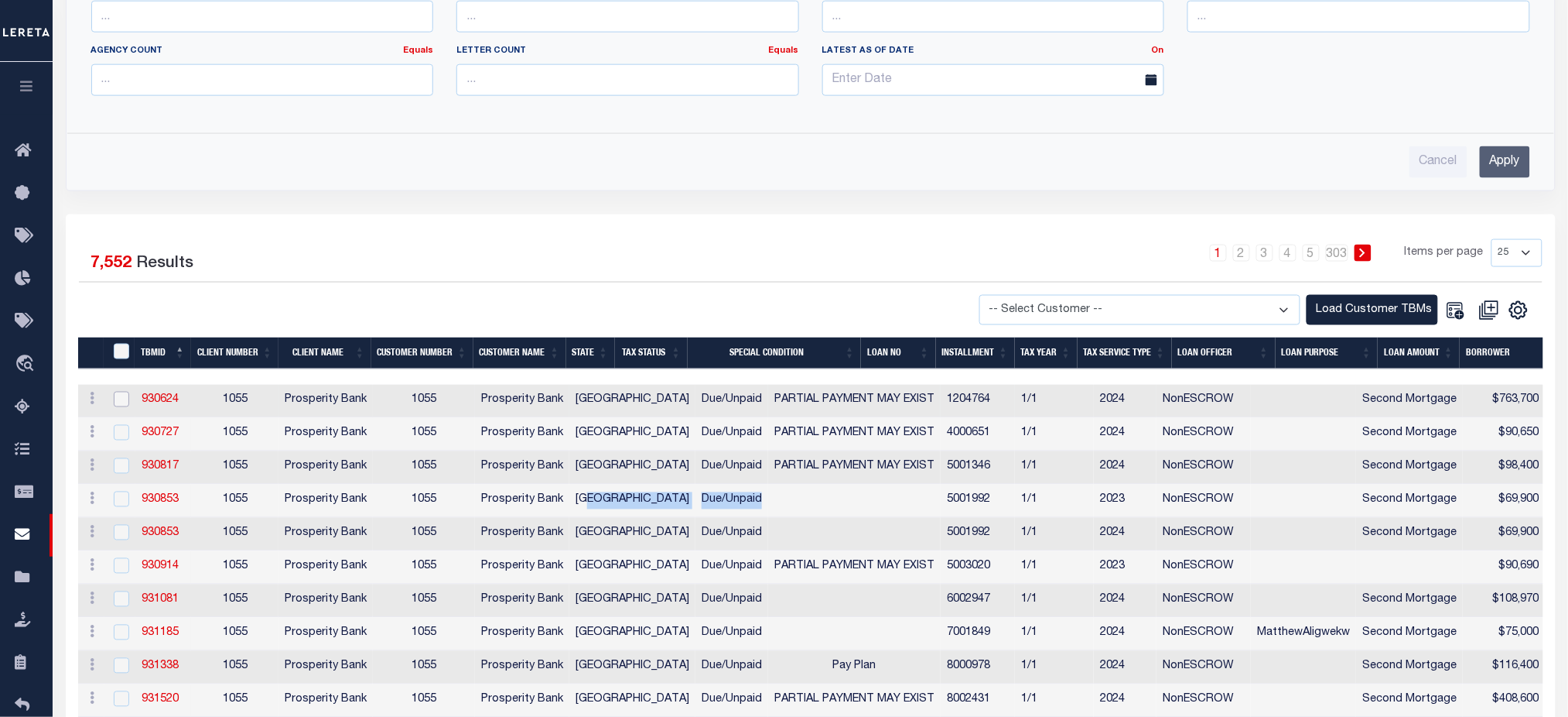
click at [118, 406] on input "checkbox" at bounding box center [122, 399] width 16 height 16
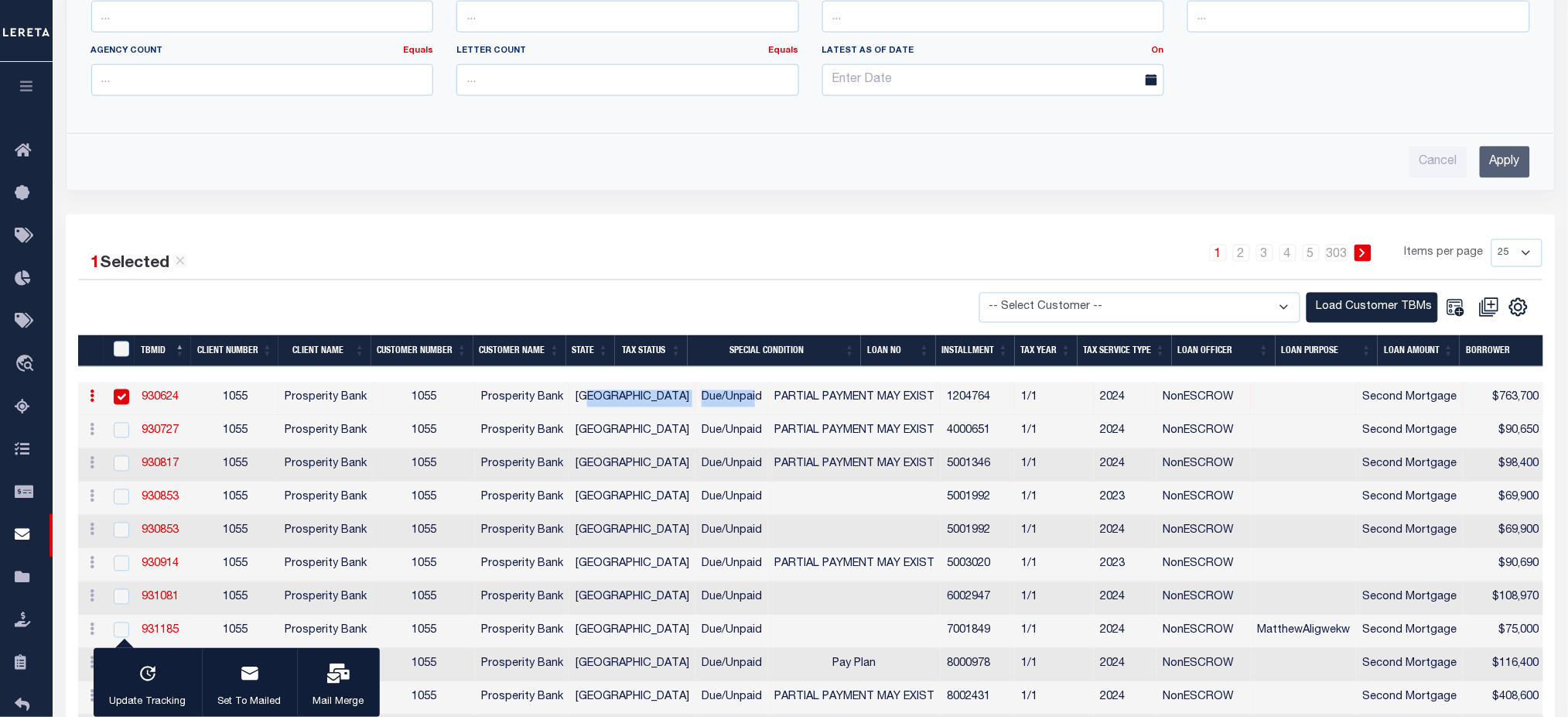
drag, startPoint x: 612, startPoint y: 401, endPoint x: 674, endPoint y: 407, distance: 62.3
drag, startPoint x: 616, startPoint y: 512, endPoint x: 733, endPoint y: 511, distance: 117.0
click at [115, 395] on input "checkbox" at bounding box center [122, 397] width 16 height 16
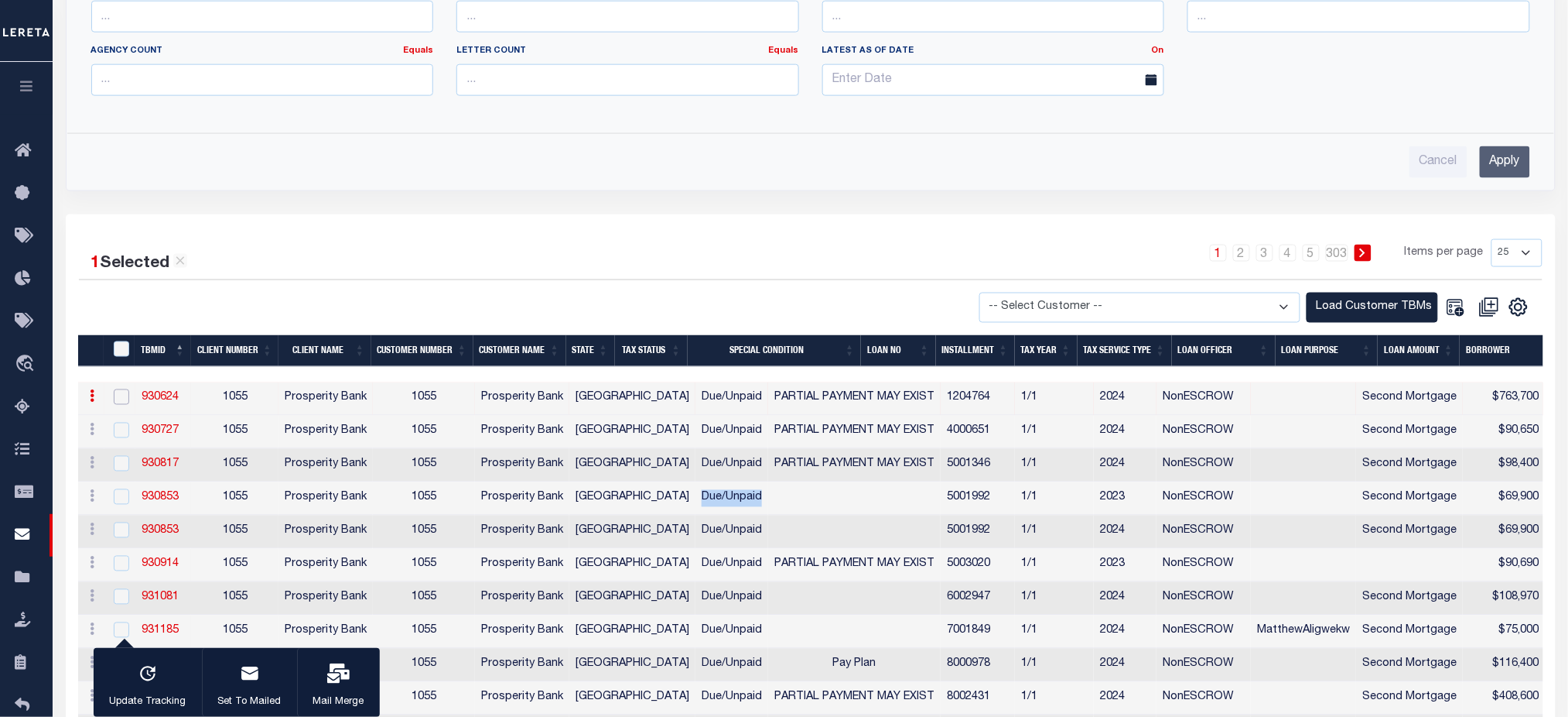
checkbox input "false"
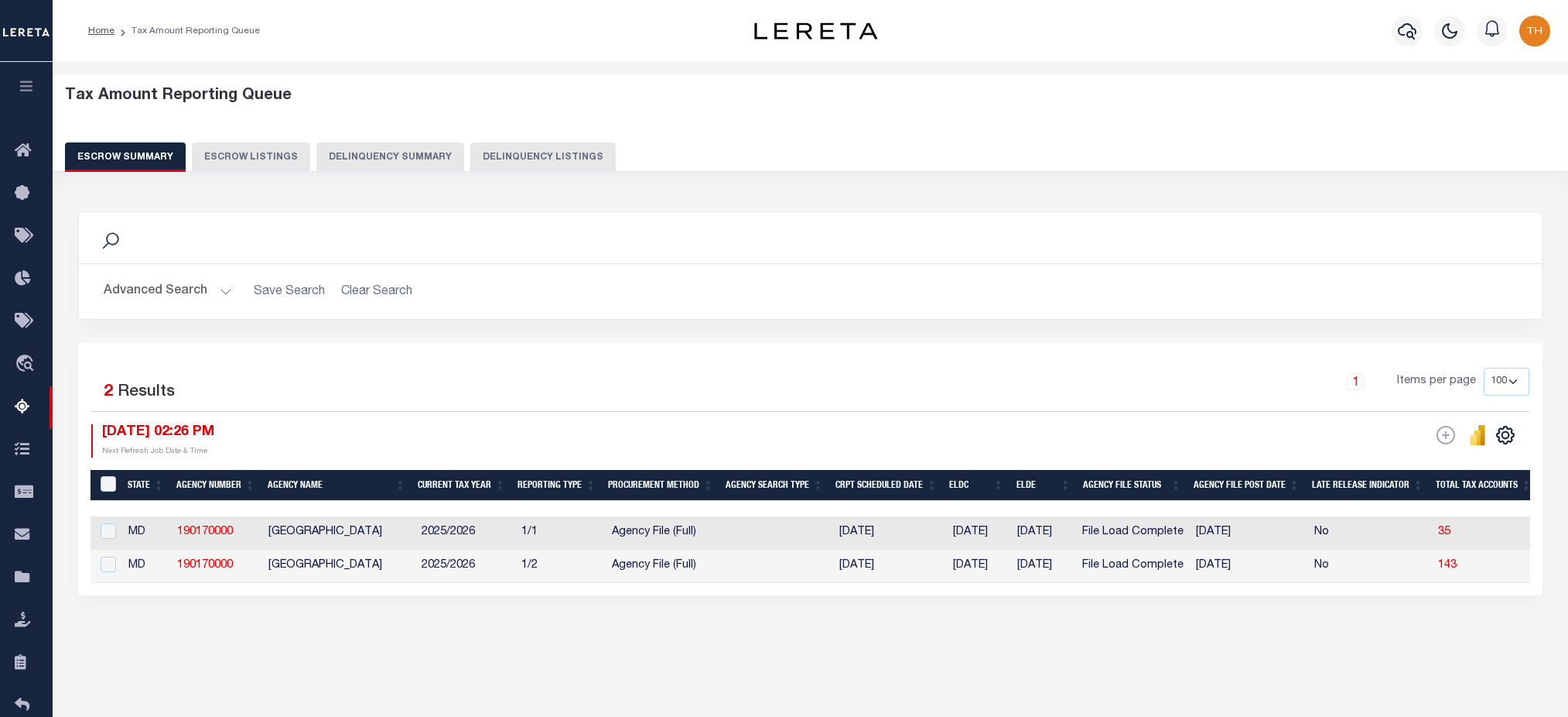
click at [412, 165] on button "Delinquency Summary" at bounding box center [390, 157] width 147 height 29
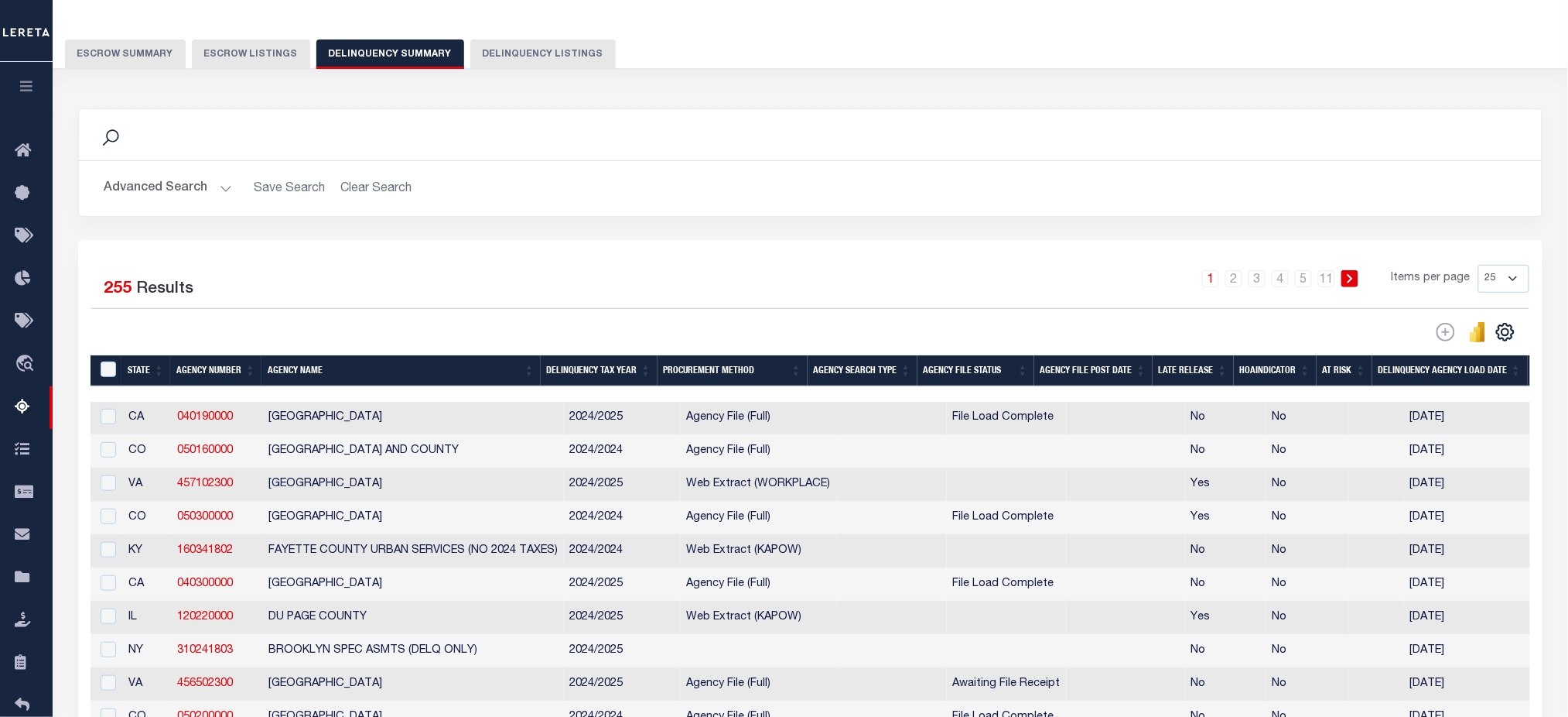
scroll to position [206, 0]
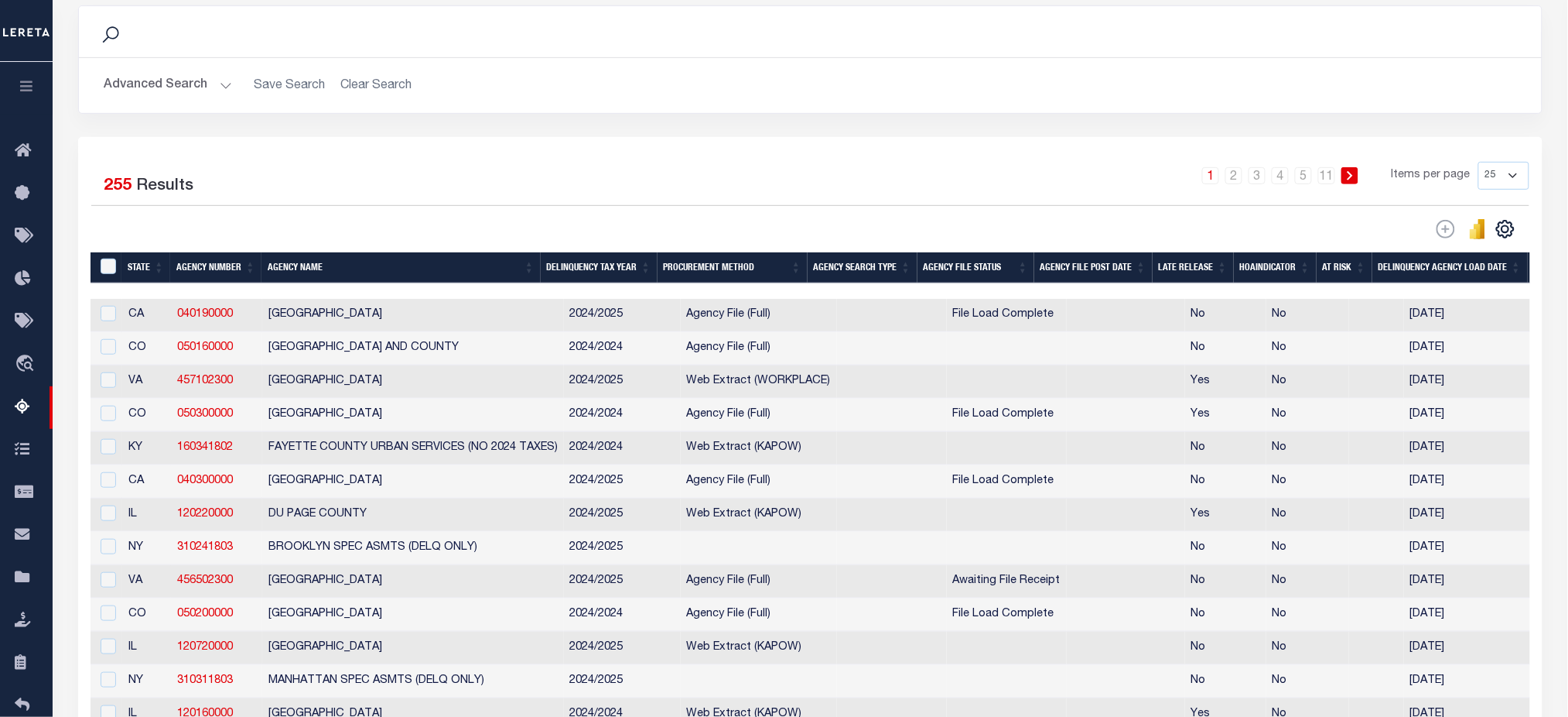
click at [146, 79] on button "Advanced Search" at bounding box center [168, 86] width 129 height 30
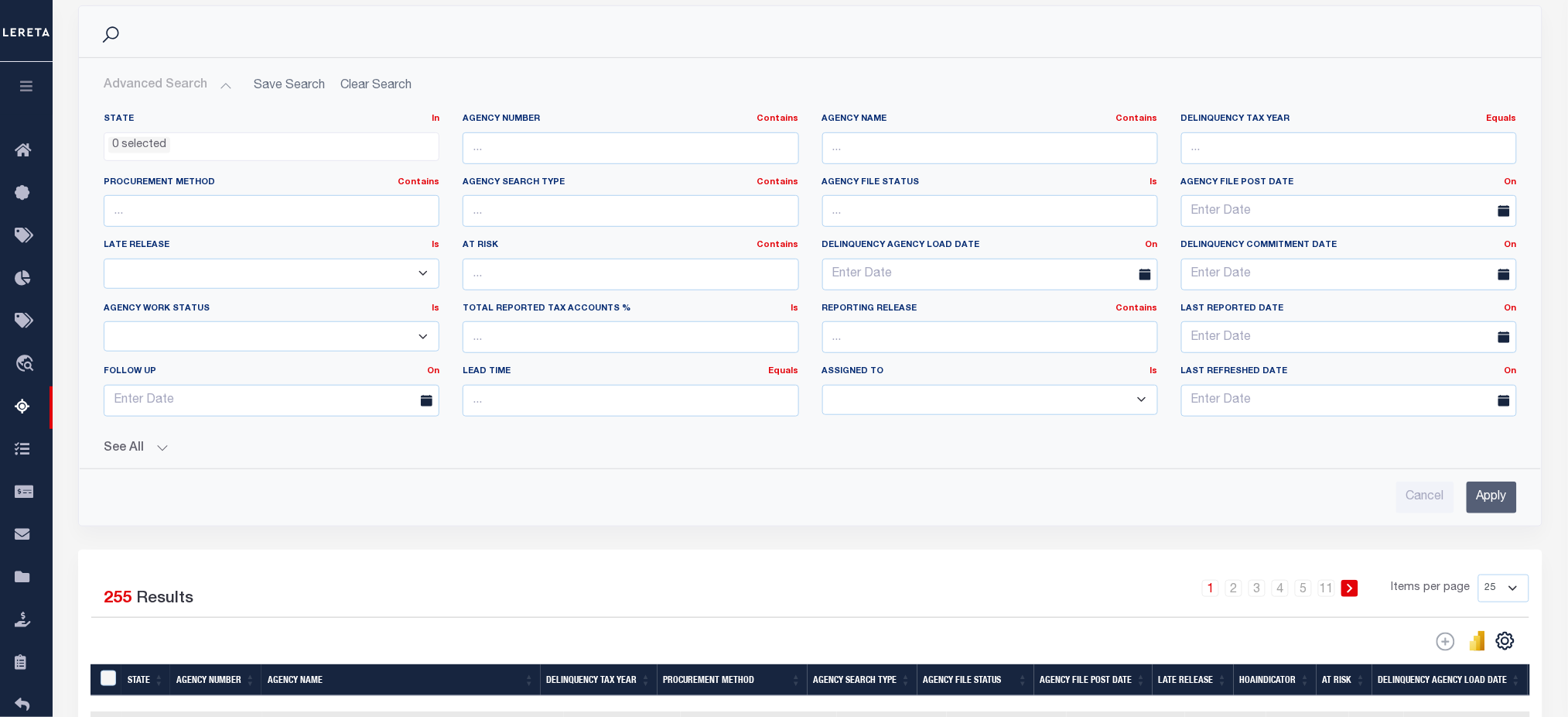
click at [132, 462] on div "State In In AK AL AR AZ CA CO CT DC DE FL GA GU HI IA ID IL IN KS [GEOGRAPHIC_D…" at bounding box center [810, 307] width 1438 height 413
click at [172, 442] on button "See All" at bounding box center [810, 448] width 1414 height 15
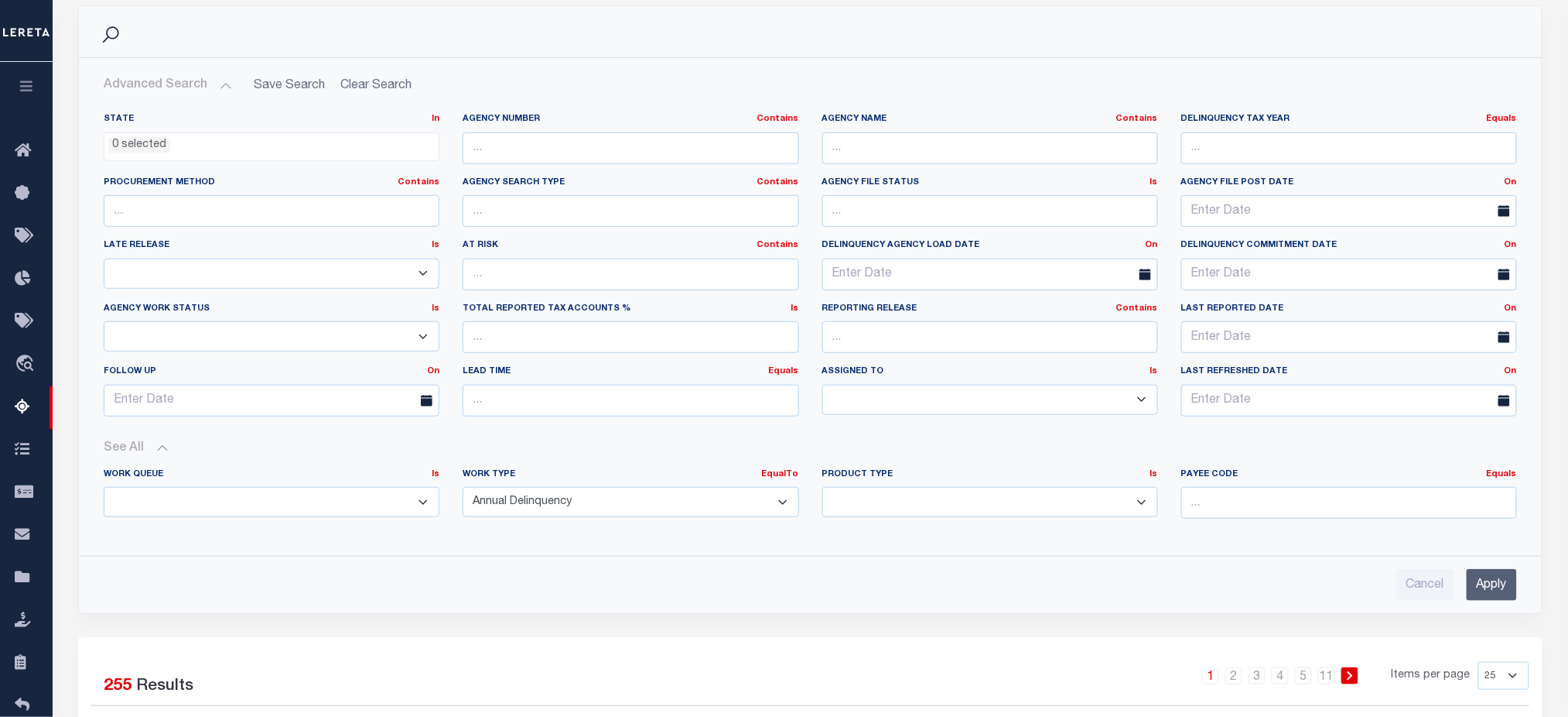
click at [1483, 575] on input "Apply" at bounding box center [1492, 584] width 50 height 31
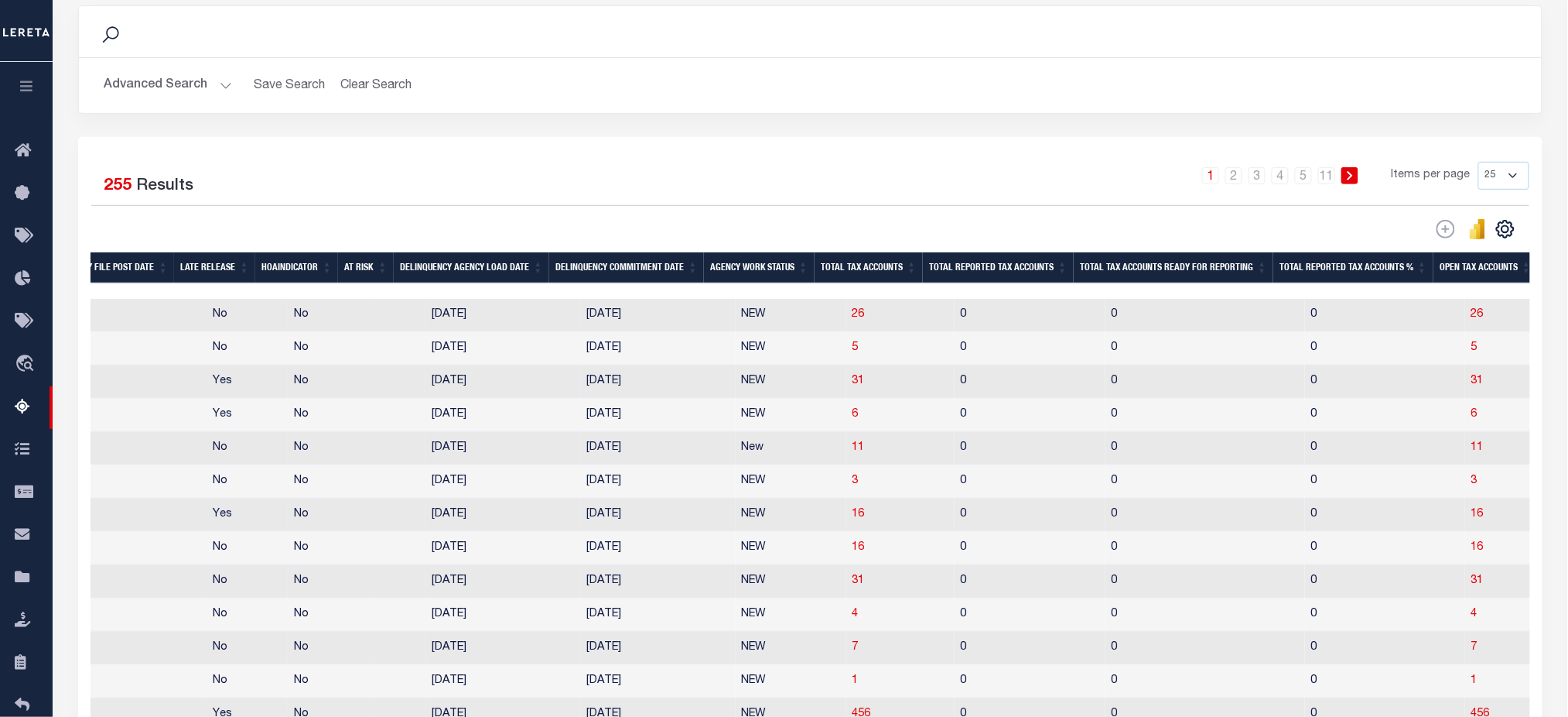
scroll to position [0, 1081]
